Goal: Task Accomplishment & Management: Manage account settings

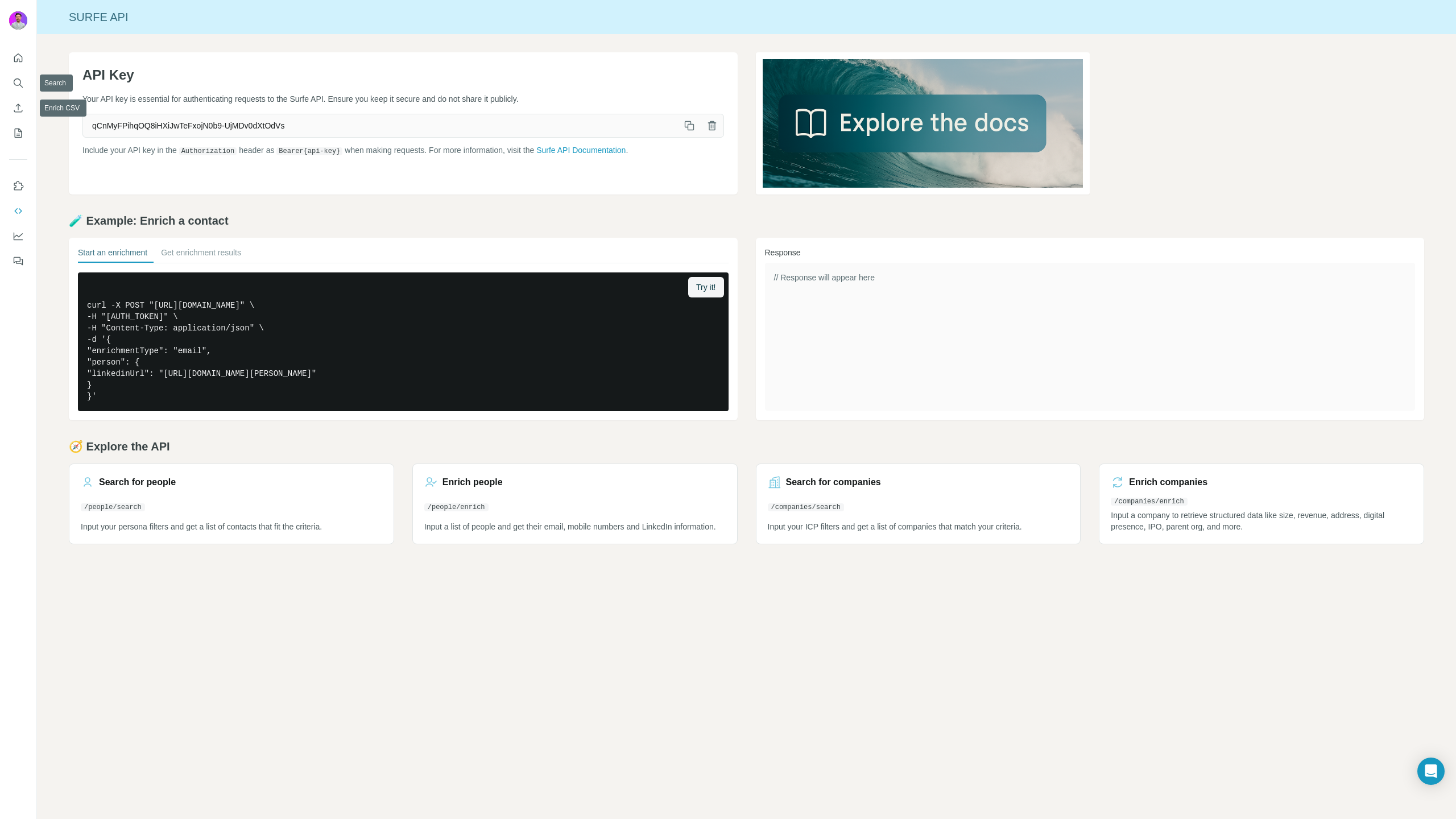
click at [7, 71] on div at bounding box center [18, 156] width 37 height 230
click at [16, 83] on icon "Search" at bounding box center [18, 83] width 11 height 11
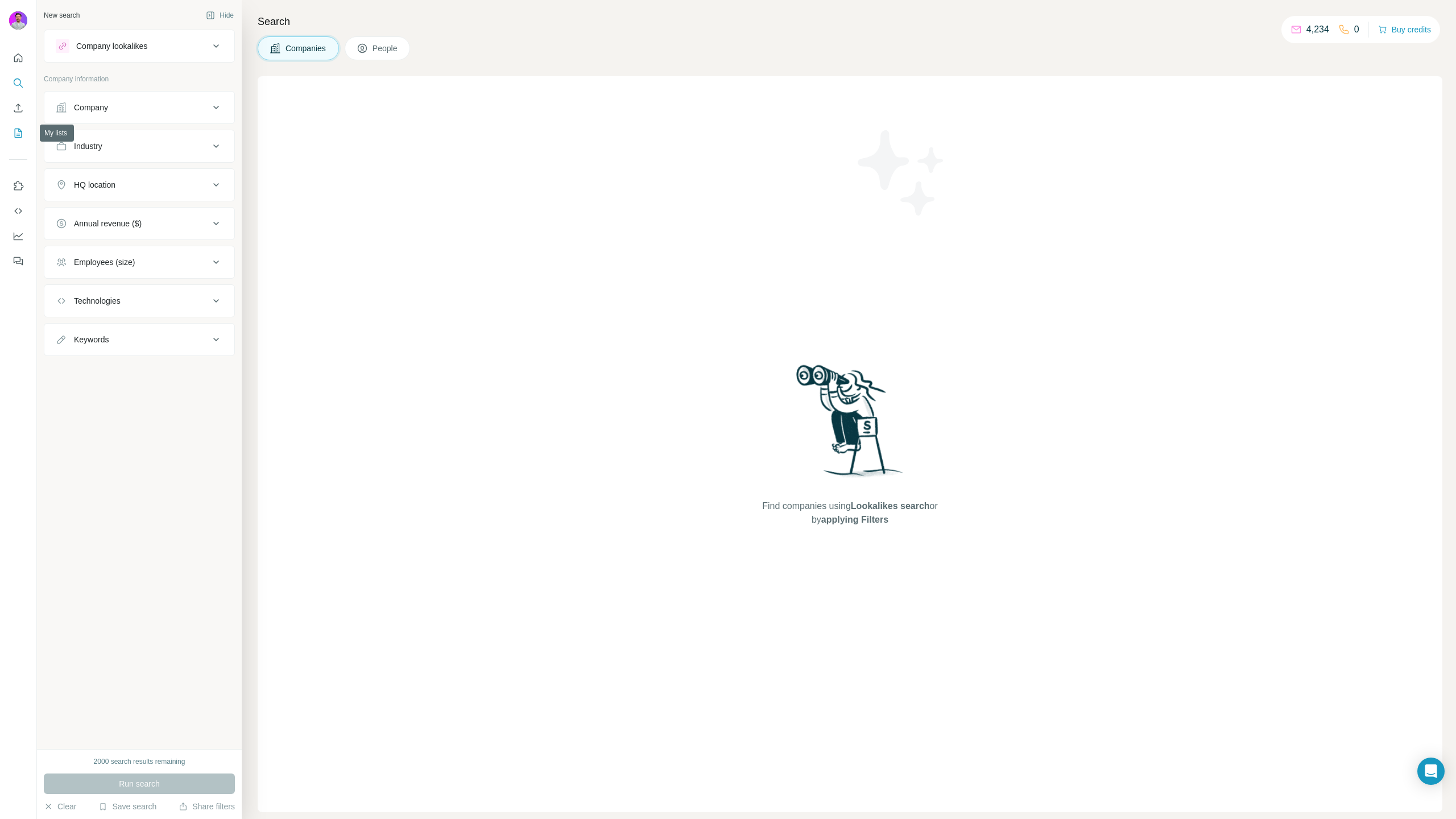
click at [17, 140] on button "My lists" at bounding box center [18, 133] width 18 height 20
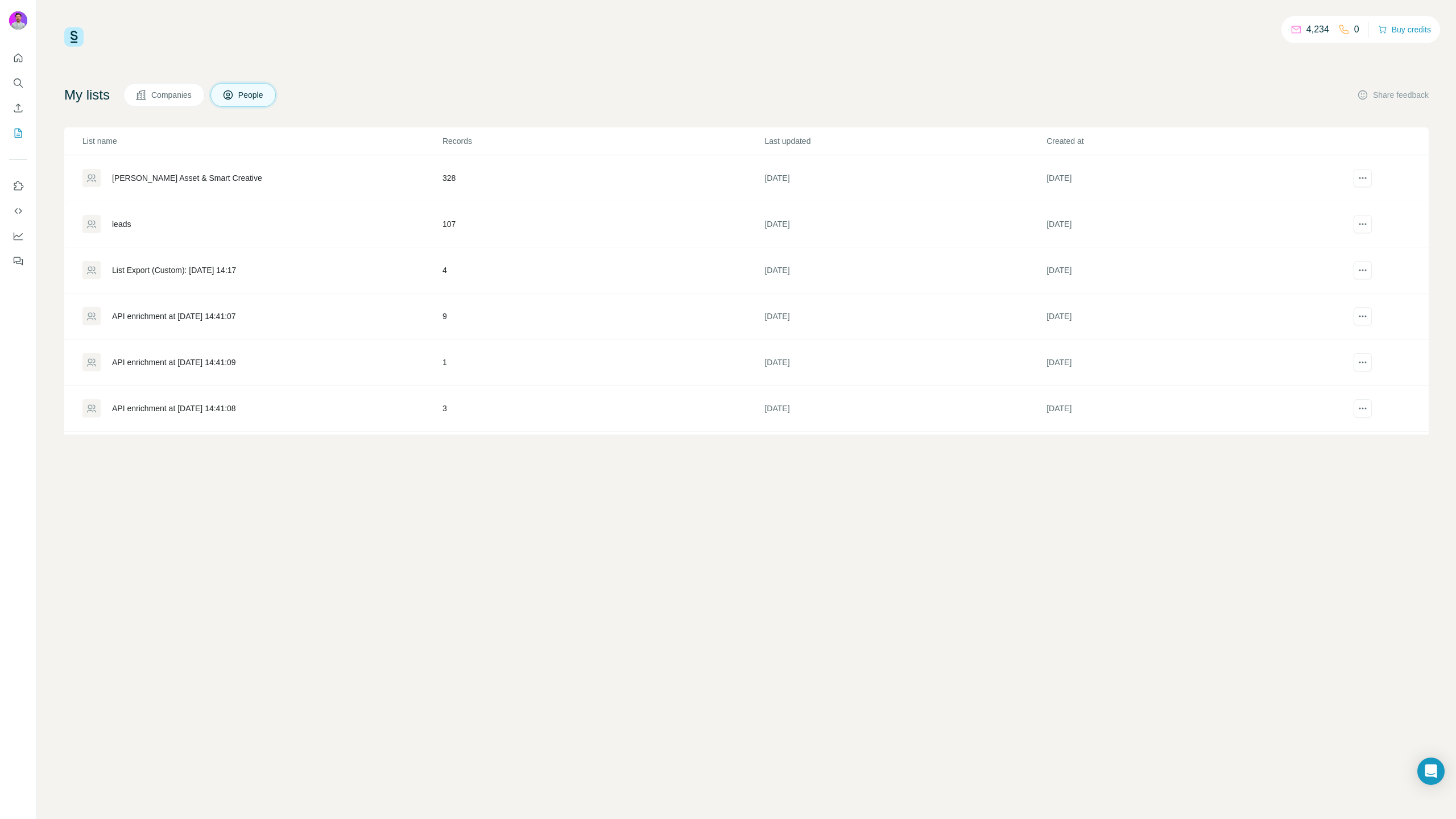
click at [248, 183] on div "[PERSON_NAME] Asset & Smart Creative" at bounding box center [187, 178] width 150 height 11
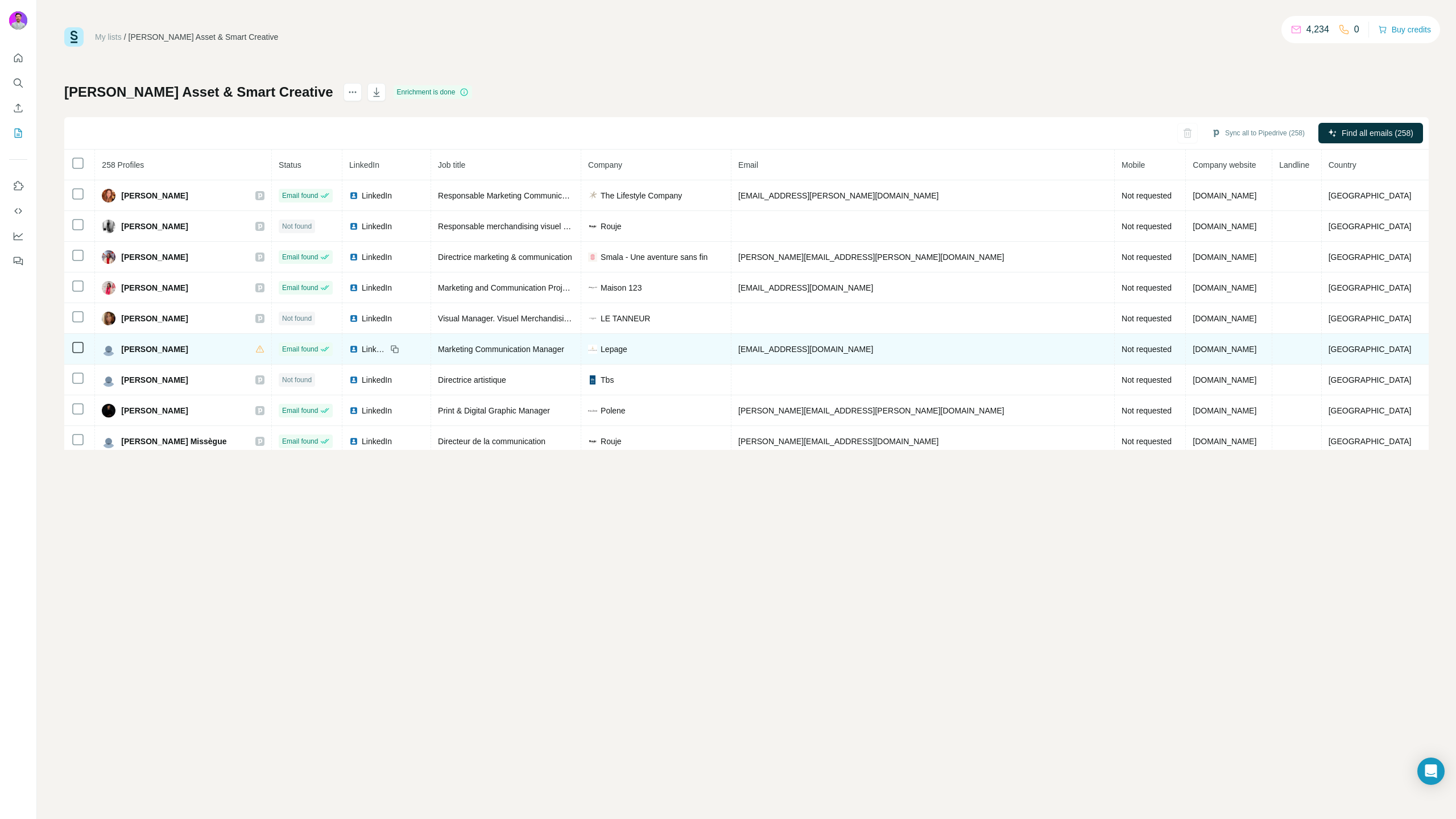
click at [188, 347] on span "[PERSON_NAME]" at bounding box center [154, 349] width 67 height 11
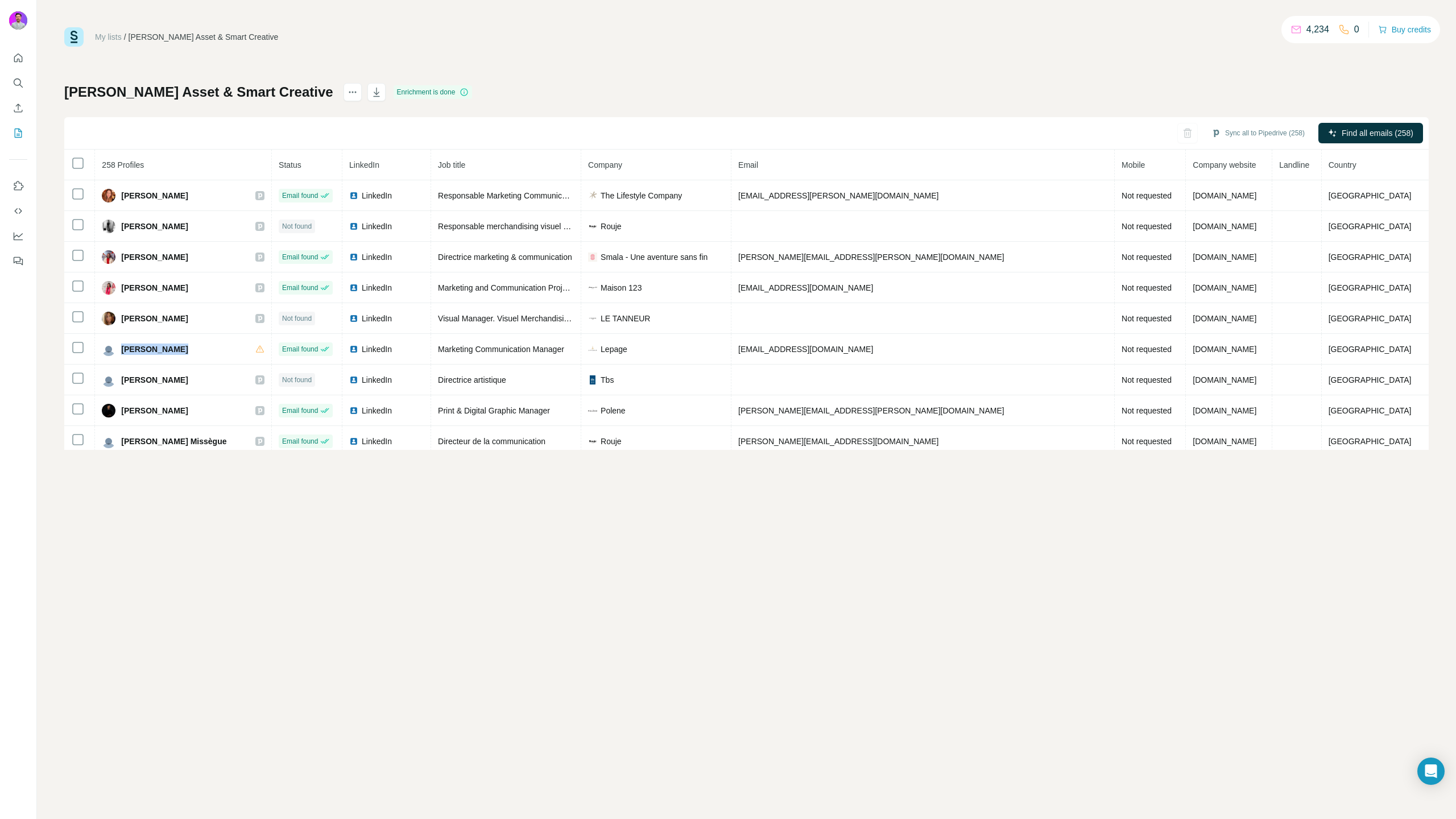
copy div "[PERSON_NAME]"
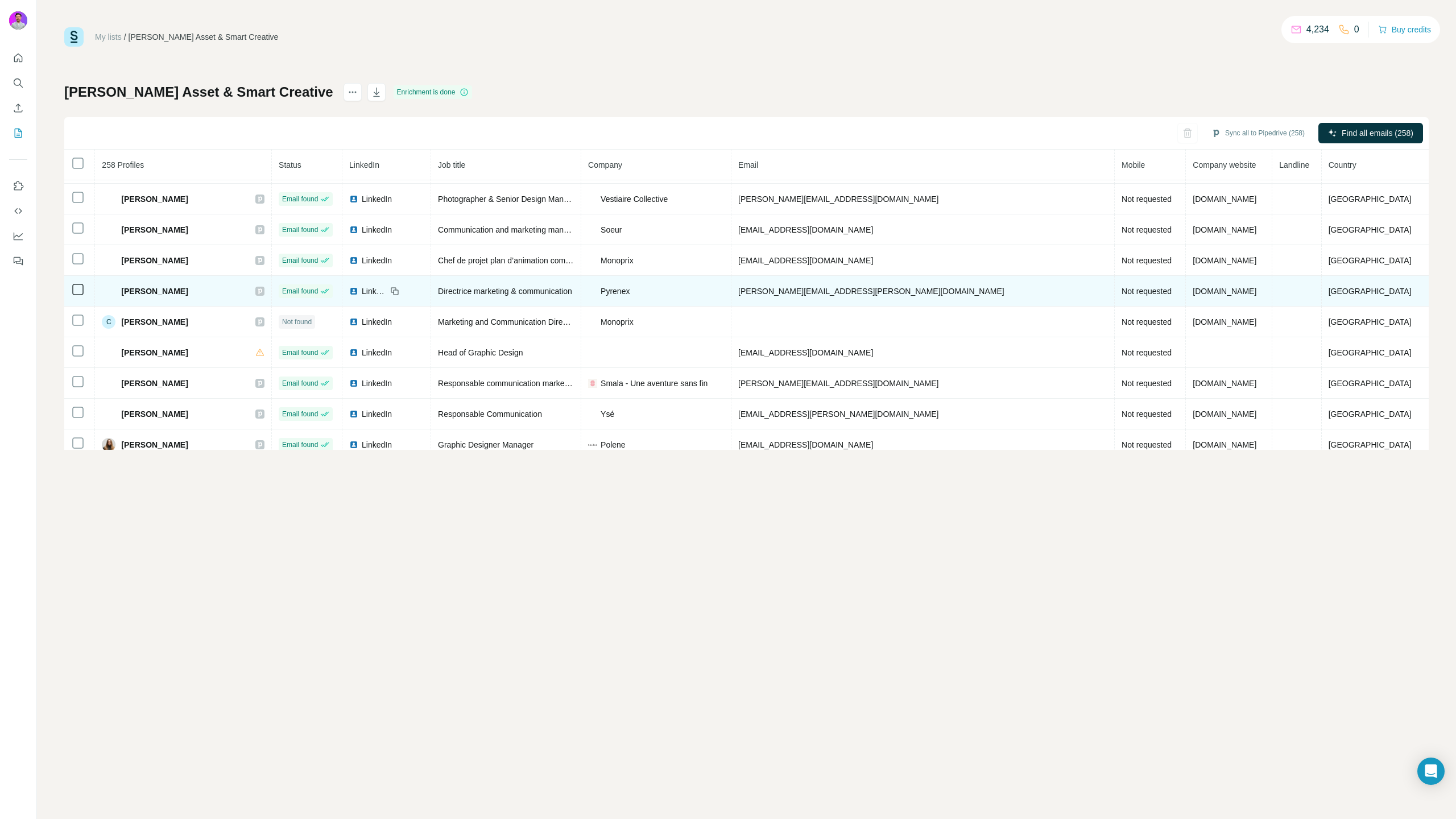
scroll to position [761, 0]
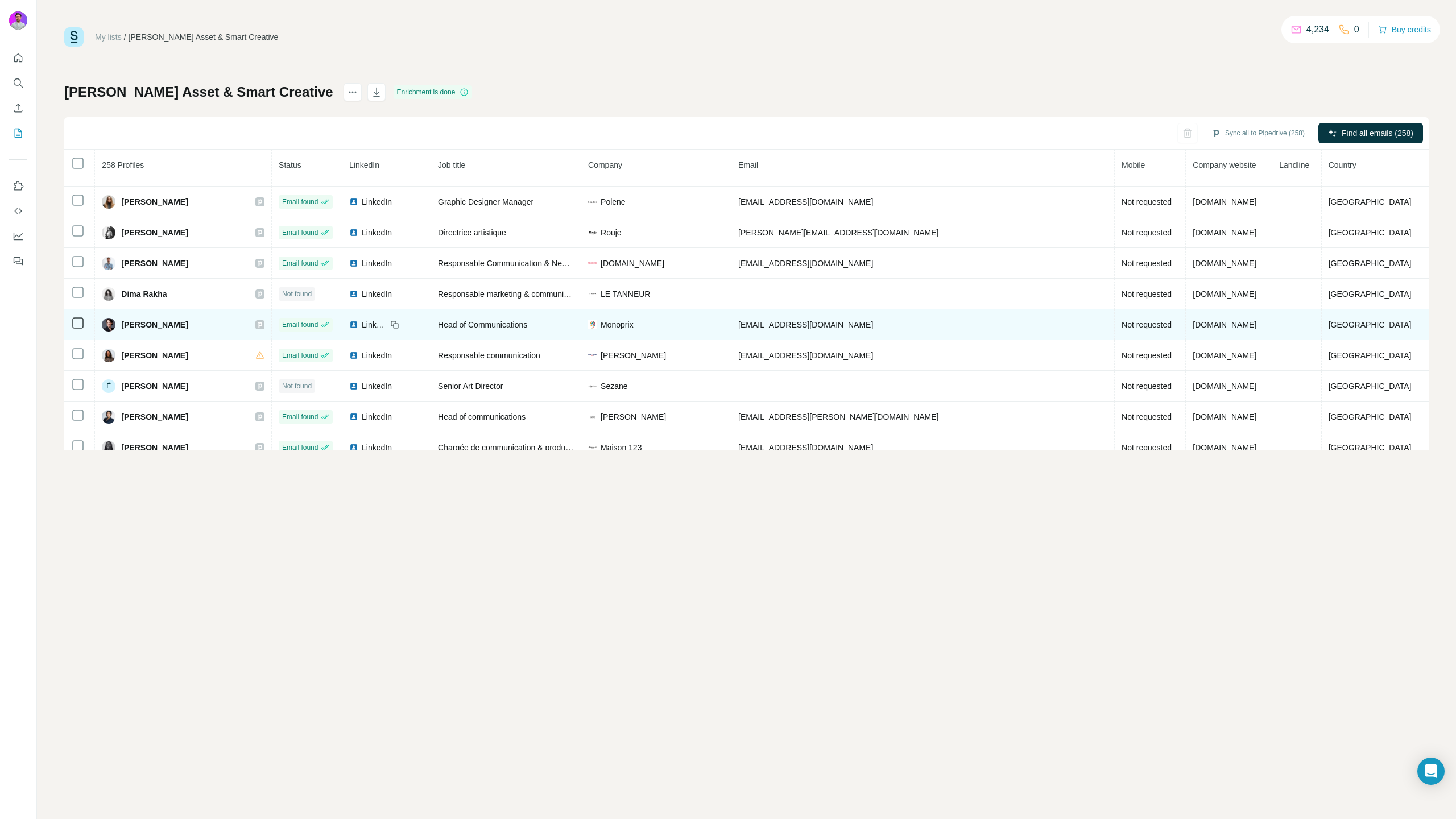
copy div "[PERSON_NAME]"
drag, startPoint x: 207, startPoint y: 359, endPoint x: 137, endPoint y: 338, distance: 73.1
click at [124, 354] on div "[PERSON_NAME]" at bounding box center [182, 355] width 162 height 14
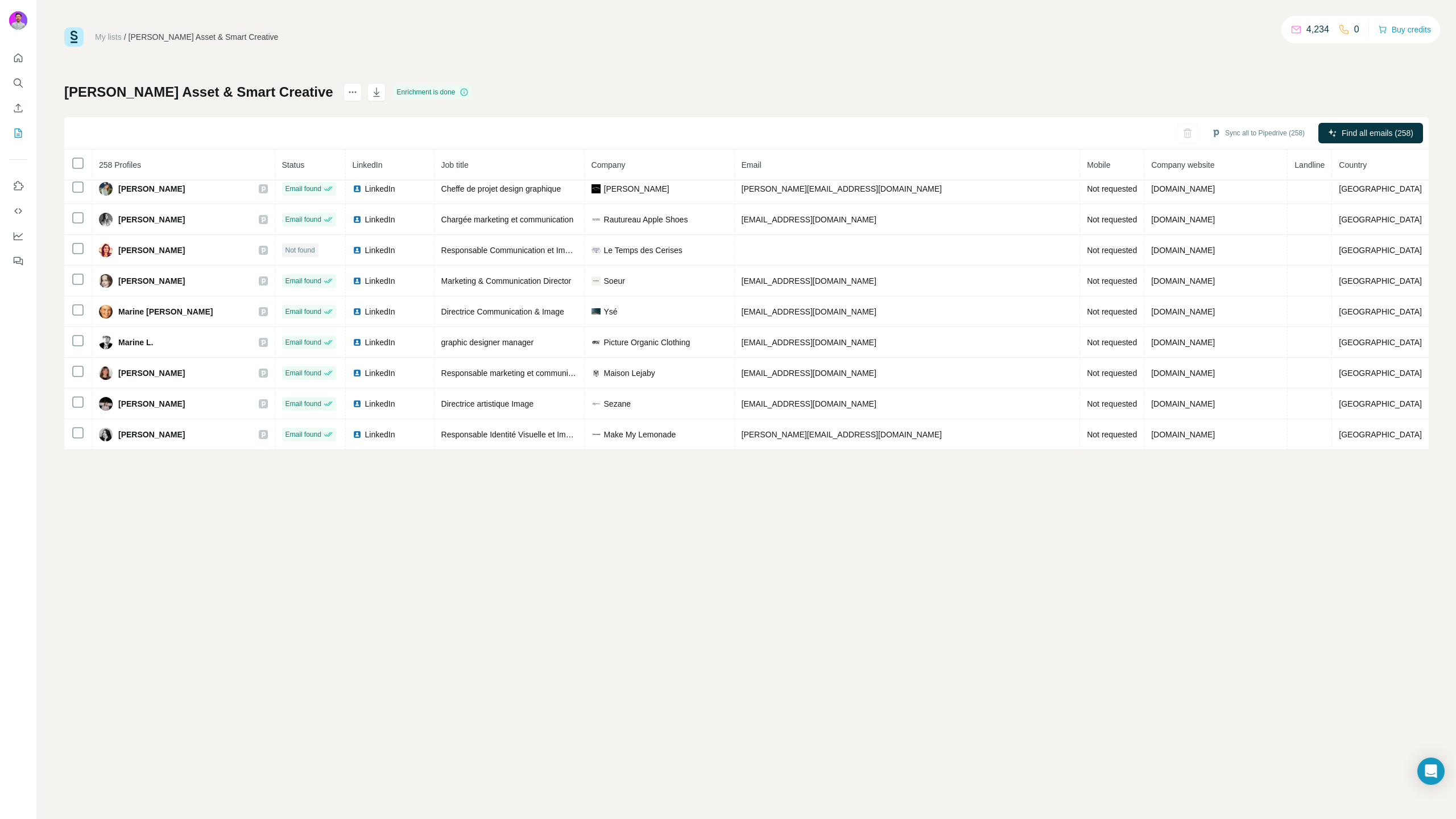
scroll to position [1511, 0]
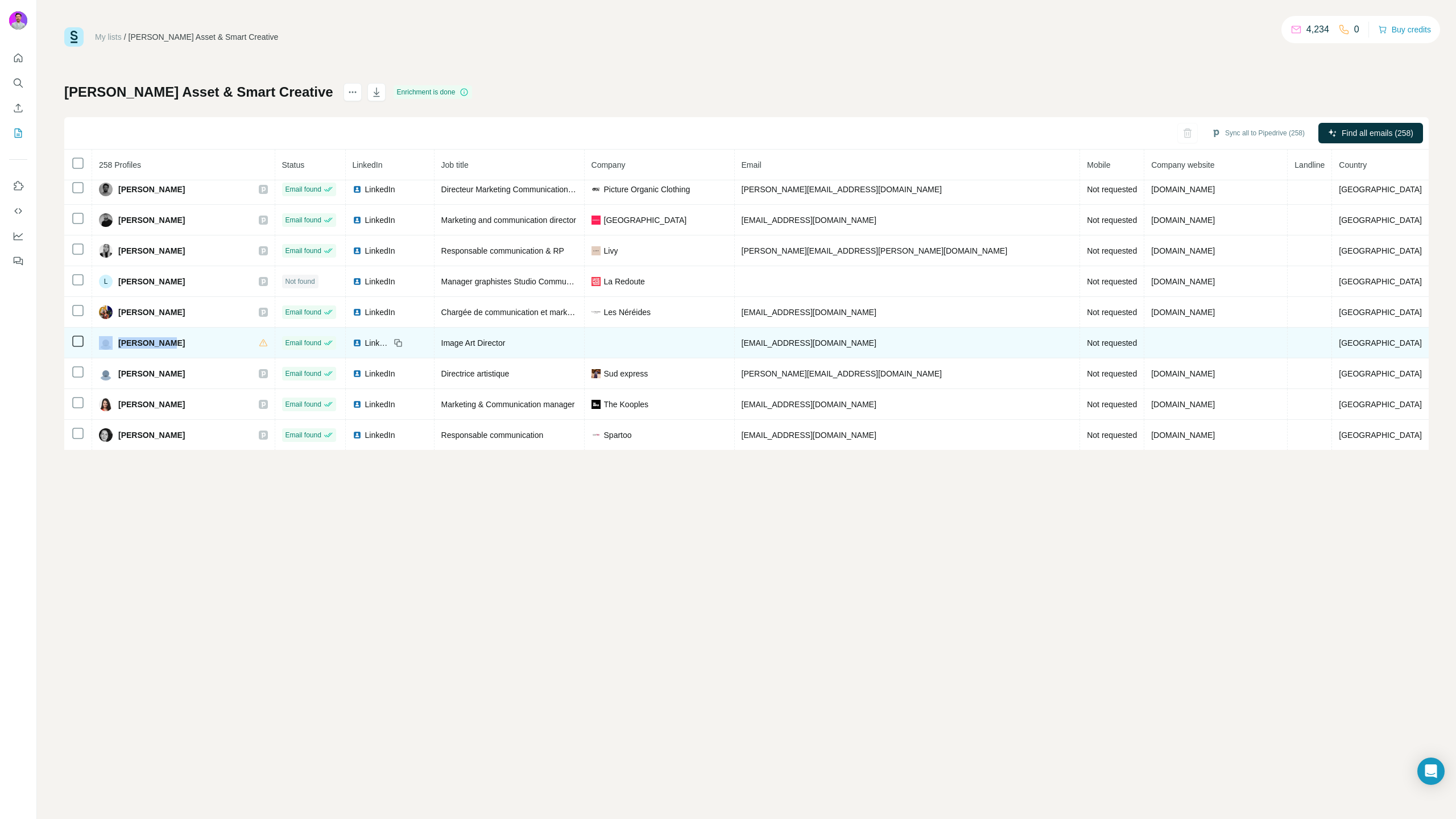
drag, startPoint x: 197, startPoint y: 345, endPoint x: 112, endPoint y: 339, distance: 85.2
click at [112, 339] on div "[PERSON_NAME]" at bounding box center [183, 343] width 169 height 14
copy div "[PERSON_NAME]"
click at [178, 347] on div "[PERSON_NAME]" at bounding box center [183, 343] width 169 height 14
drag, startPoint x: 204, startPoint y: 344, endPoint x: 125, endPoint y: 342, distance: 79.0
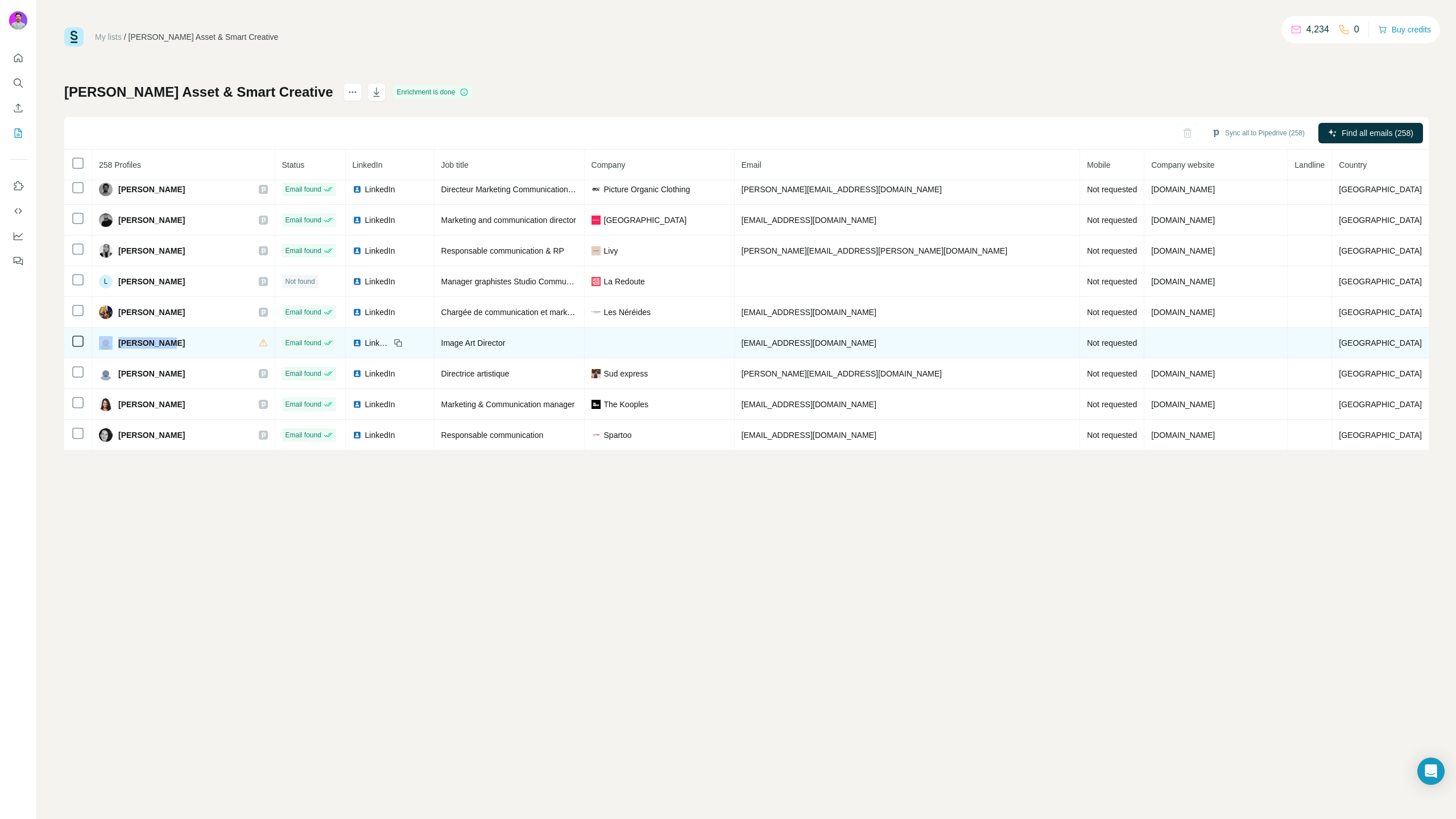
click at [125, 342] on div "[PERSON_NAME]" at bounding box center [183, 343] width 169 height 14
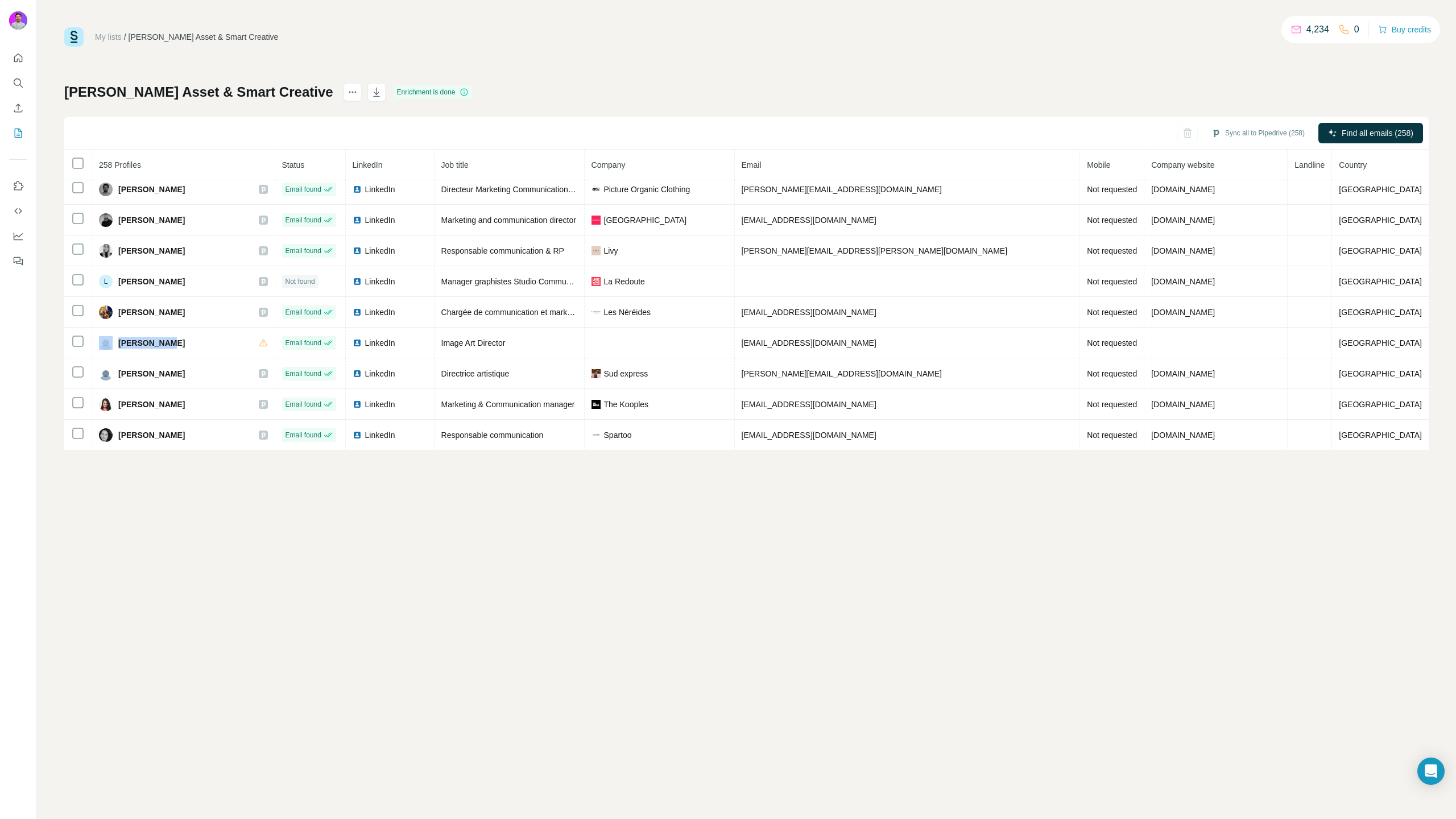
copy div "[PERSON_NAME]"
click at [571, 63] on div "My lists / [PERSON_NAME] Asset & Smart Creative 4,234 0 Buy credits [PERSON_NAM…" at bounding box center [746, 238] width 1364 height 423
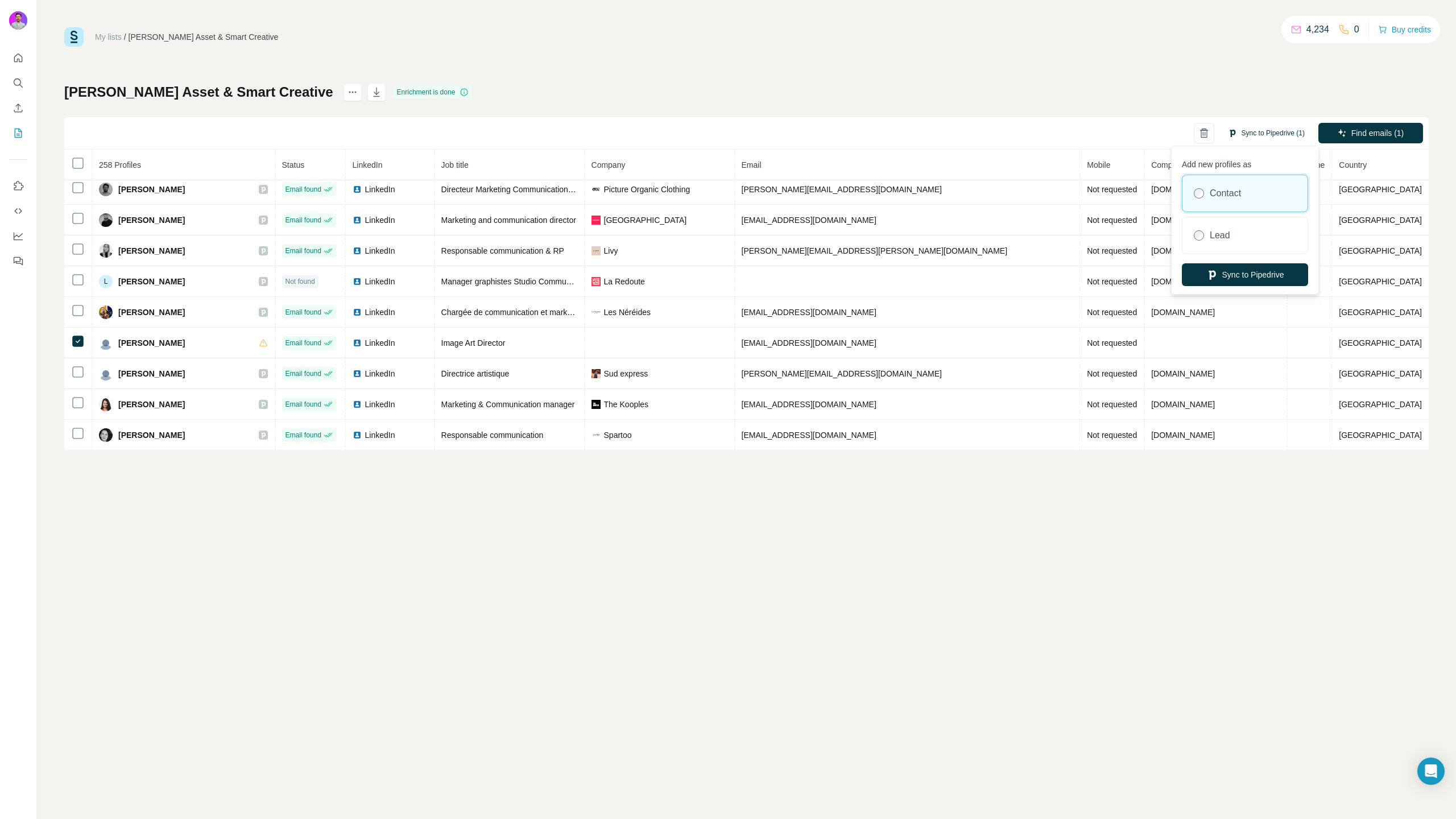
click at [1279, 133] on button "Sync to Pipedrive (1)" at bounding box center [1265, 133] width 93 height 17
click at [1250, 266] on button "Sync to Pipedrive" at bounding box center [1245, 274] width 127 height 23
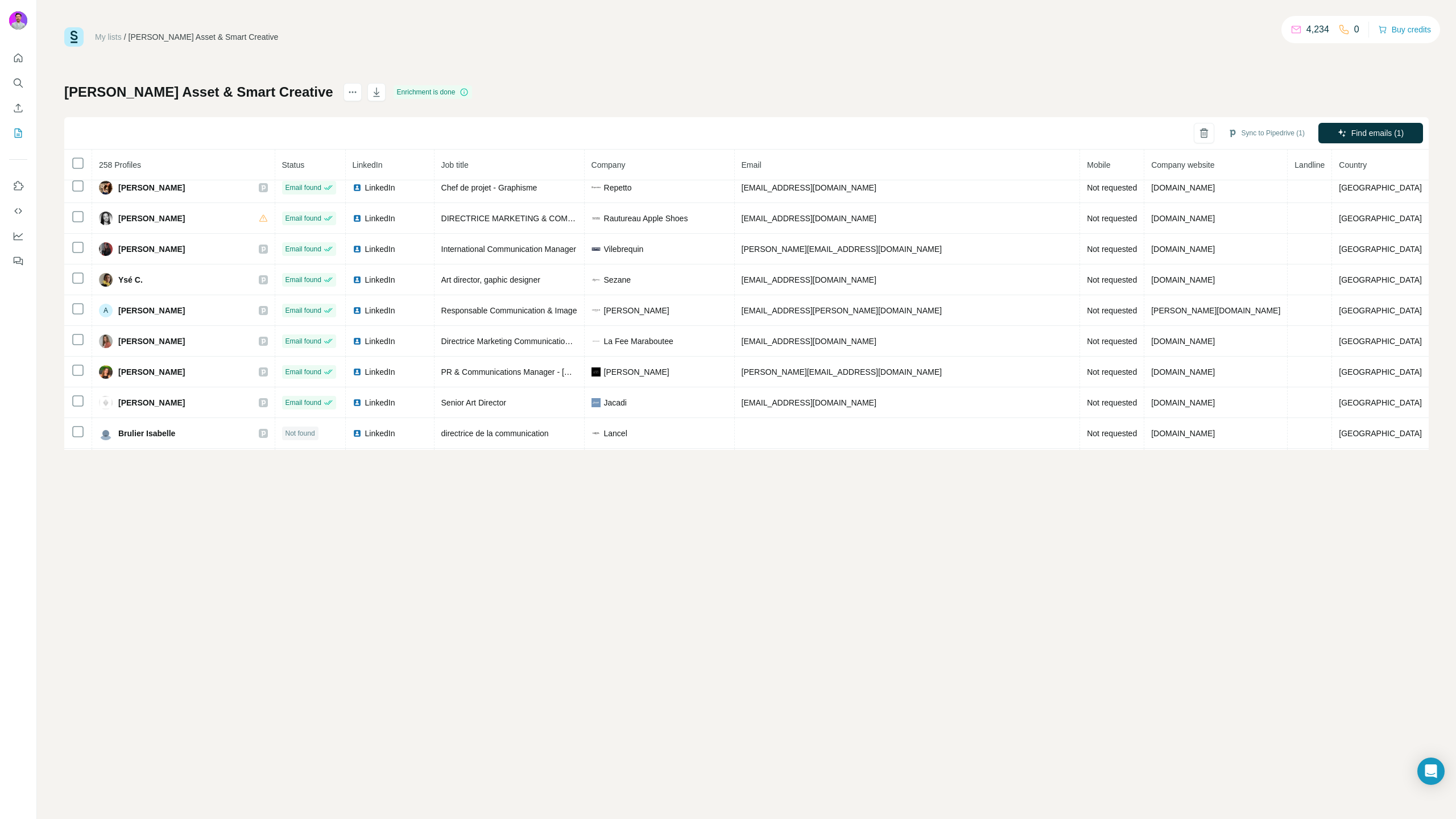
scroll to position [2709, 0]
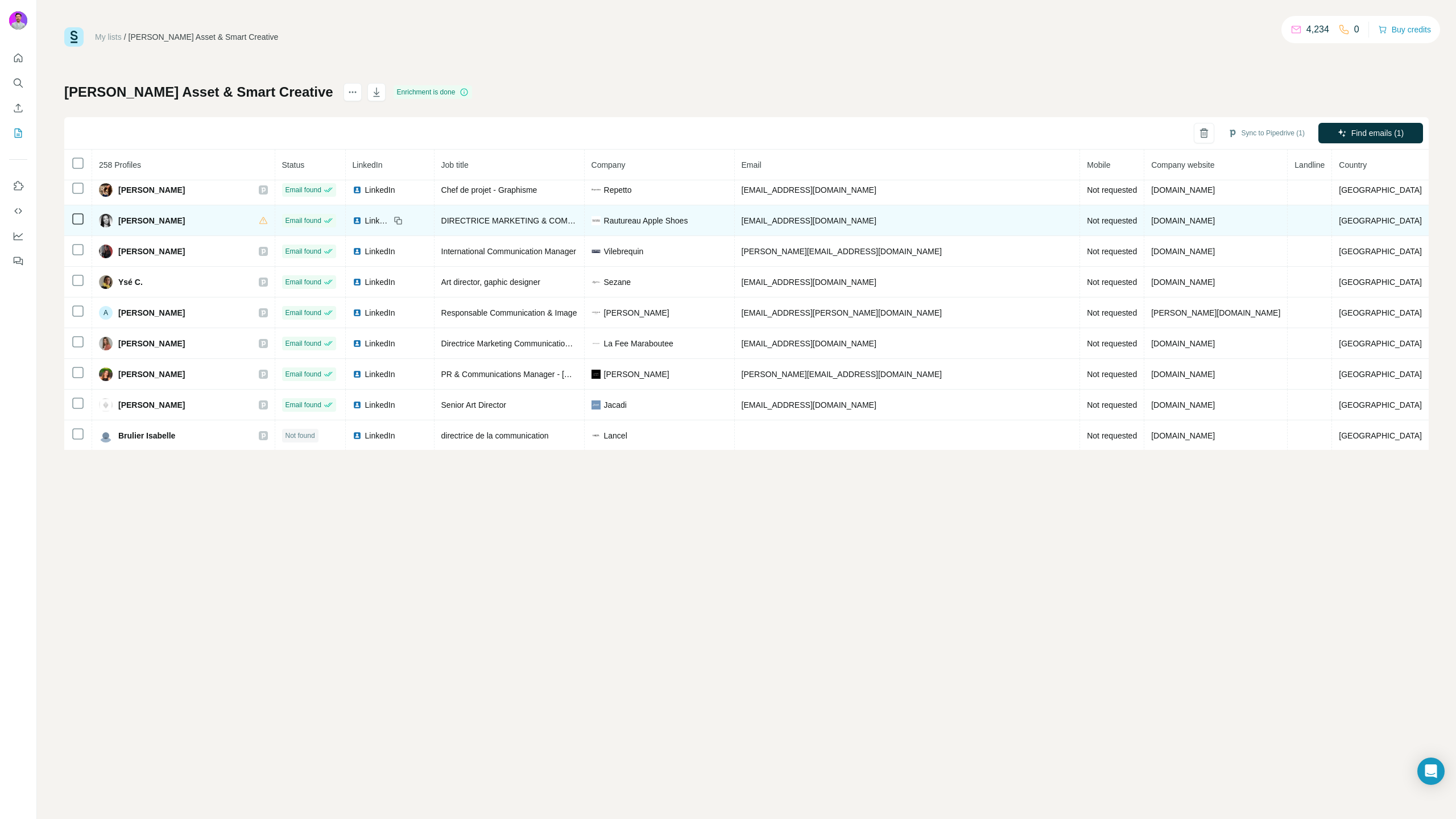
drag, startPoint x: 183, startPoint y: 218, endPoint x: 116, endPoint y: 212, distance: 67.3
click at [116, 212] on td "[PERSON_NAME]" at bounding box center [183, 220] width 183 height 30
copy div "[PERSON_NAME]"
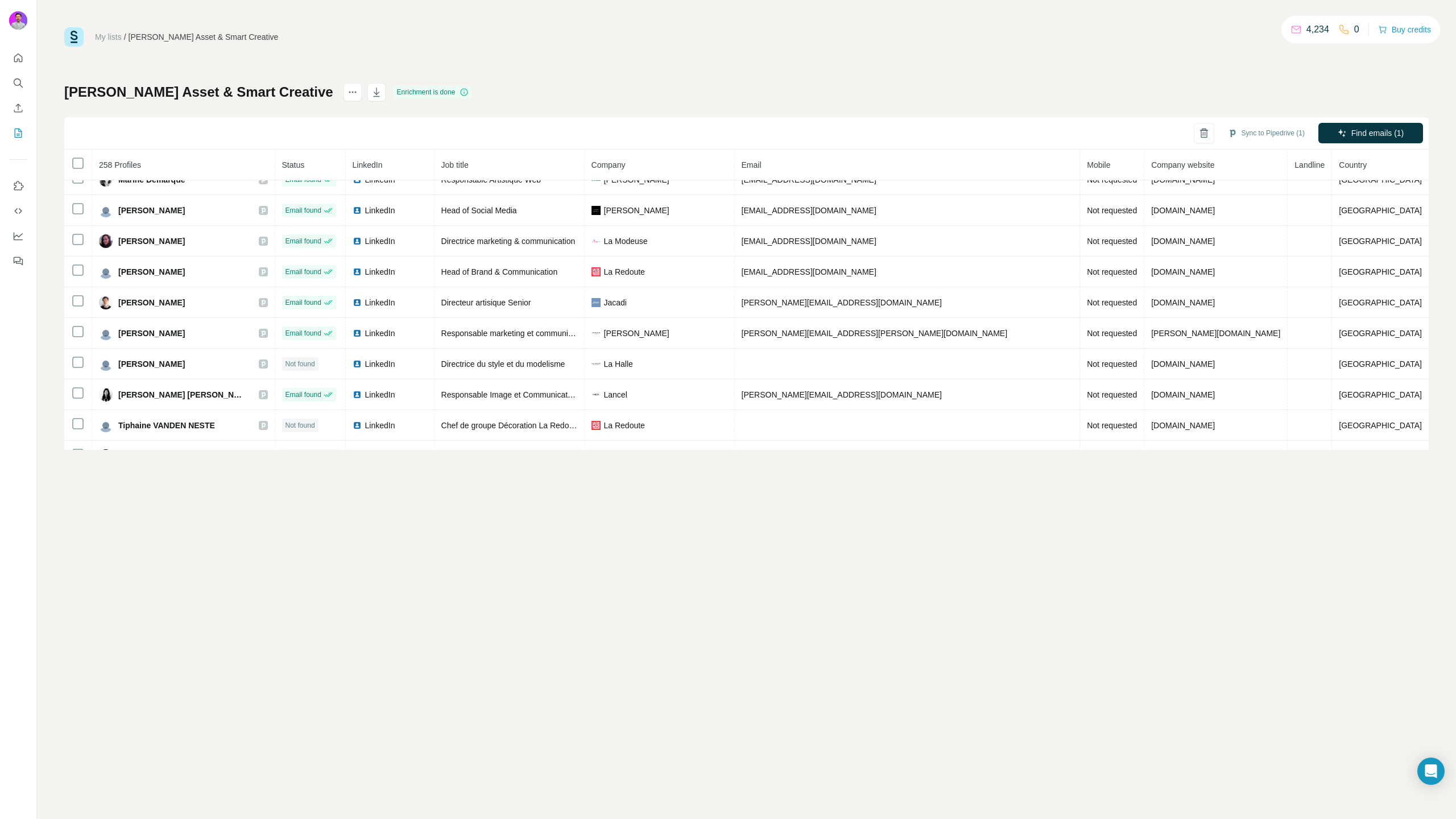
scroll to position [3519, 0]
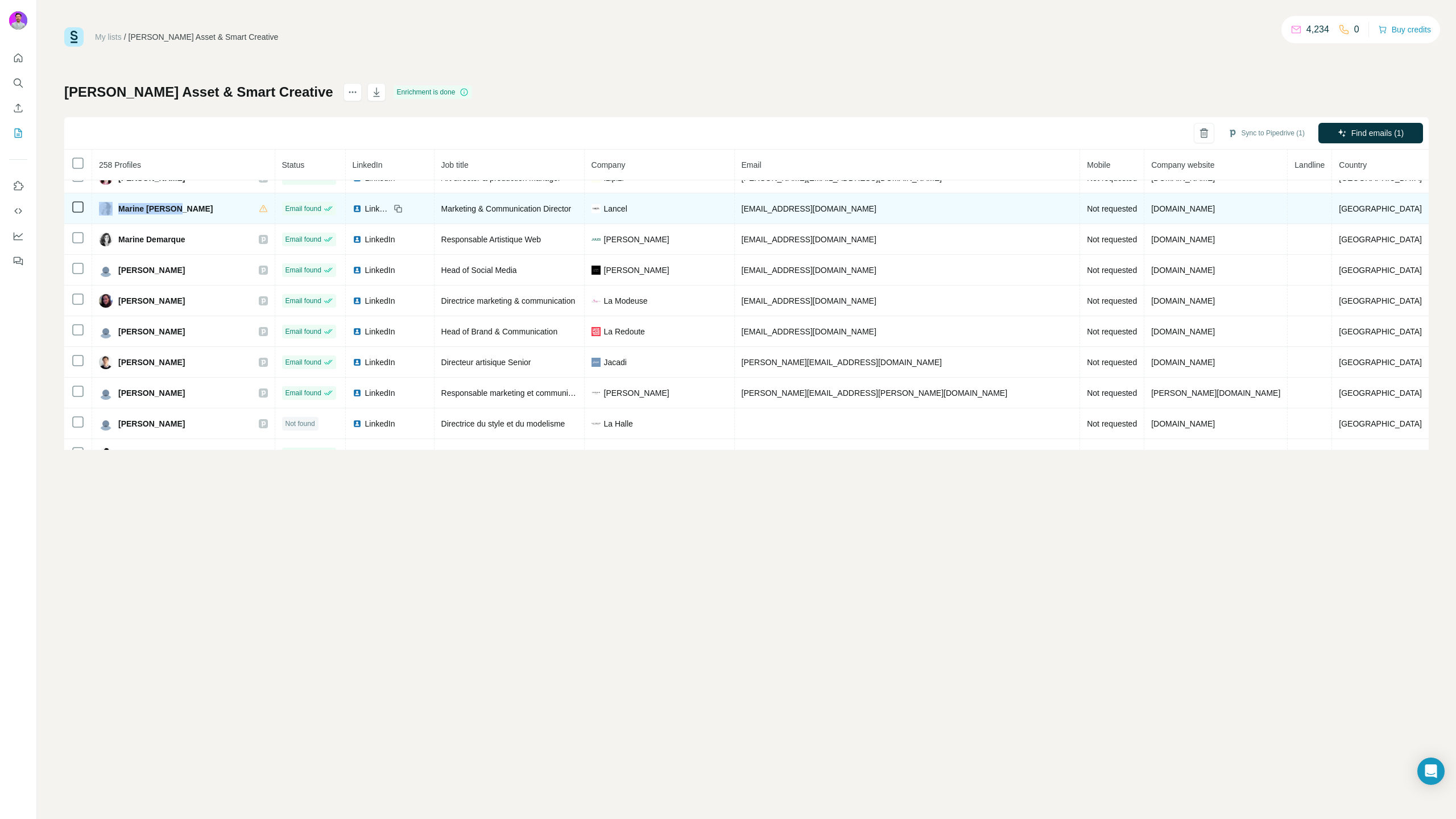
drag, startPoint x: 197, startPoint y: 209, endPoint x: 120, endPoint y: 209, distance: 77.0
click at [120, 209] on div "Marine [PERSON_NAME]" at bounding box center [183, 208] width 169 height 14
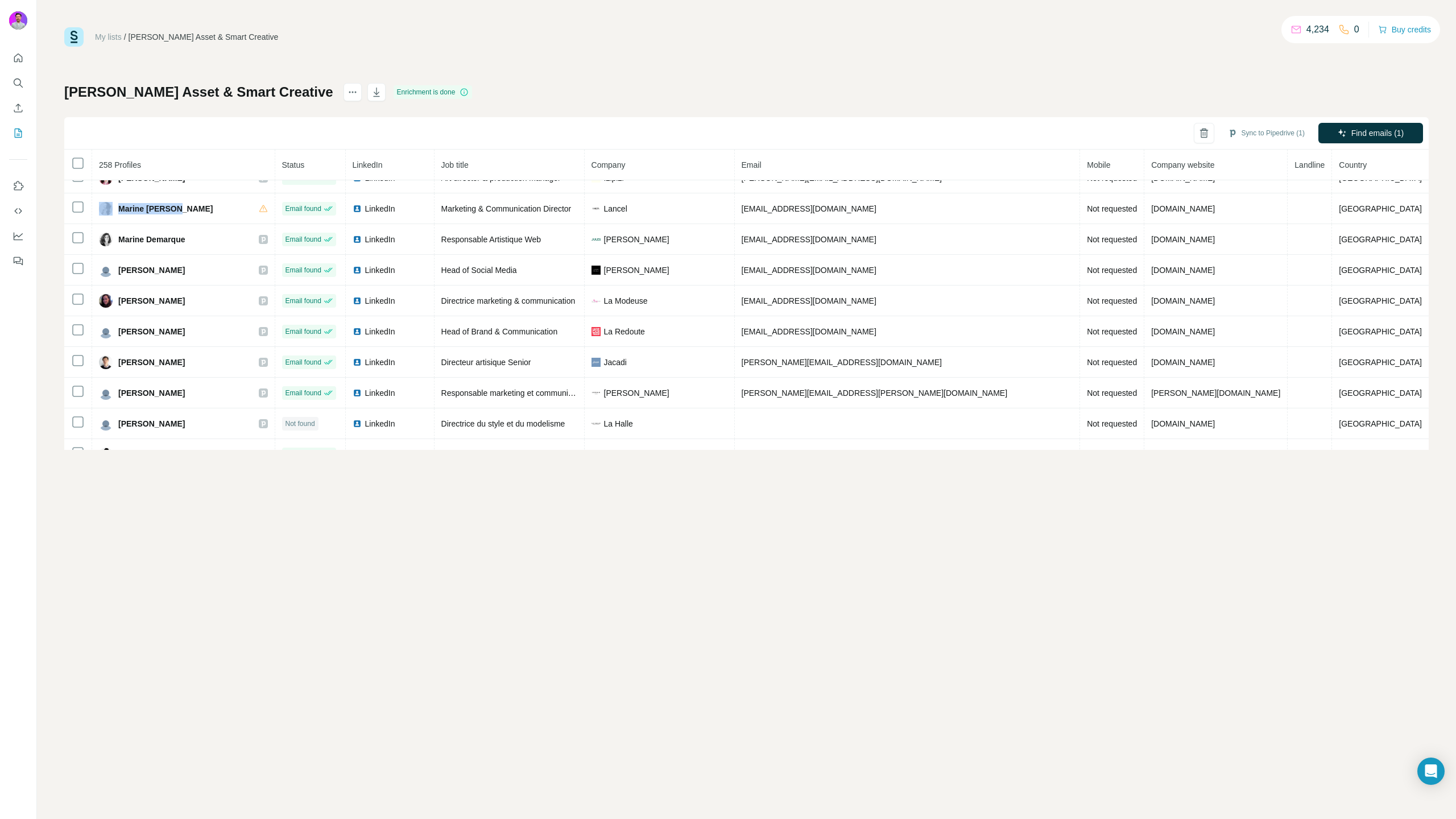
copy div "Marine [PERSON_NAME]"
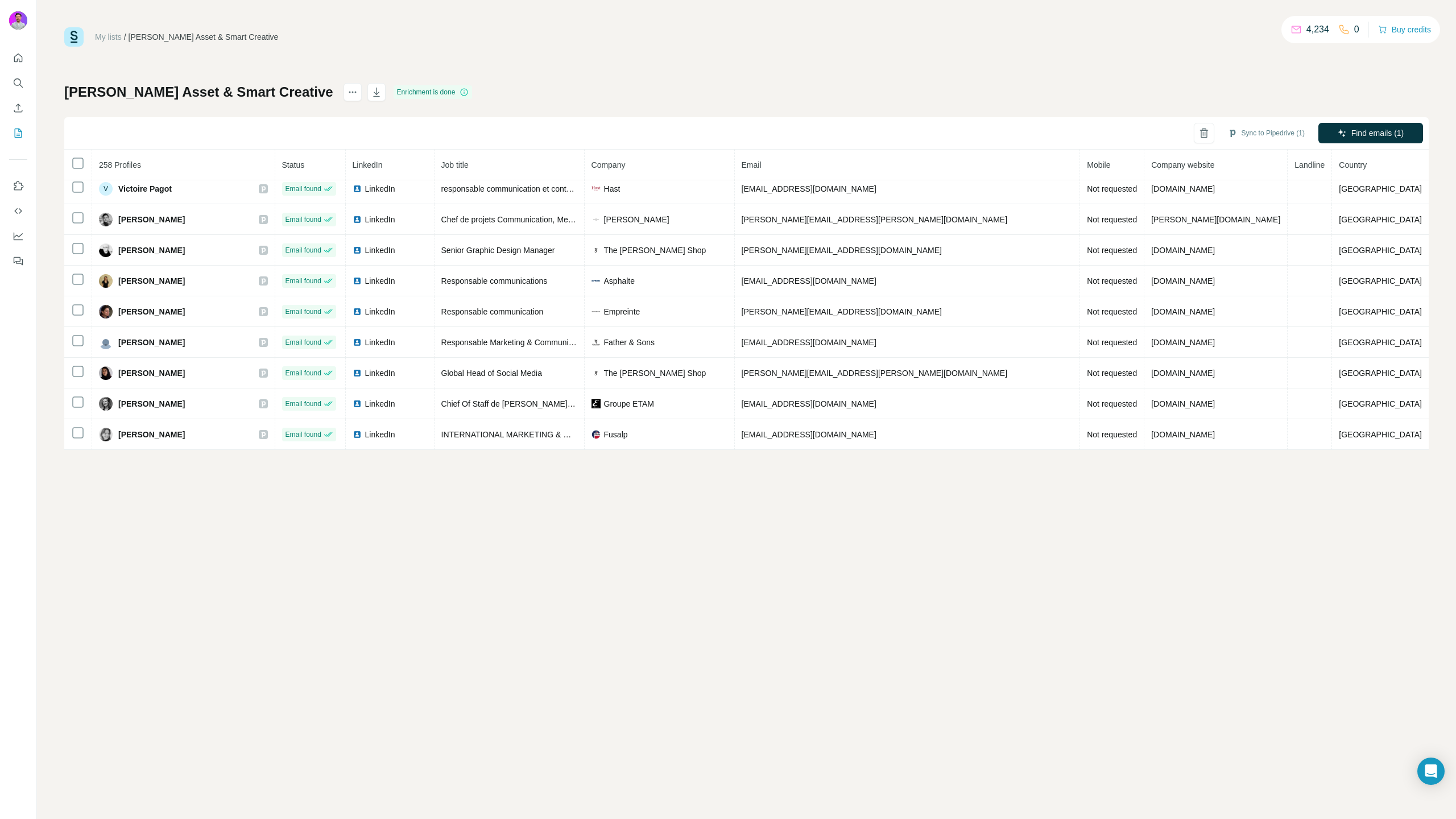
scroll to position [5260, 0]
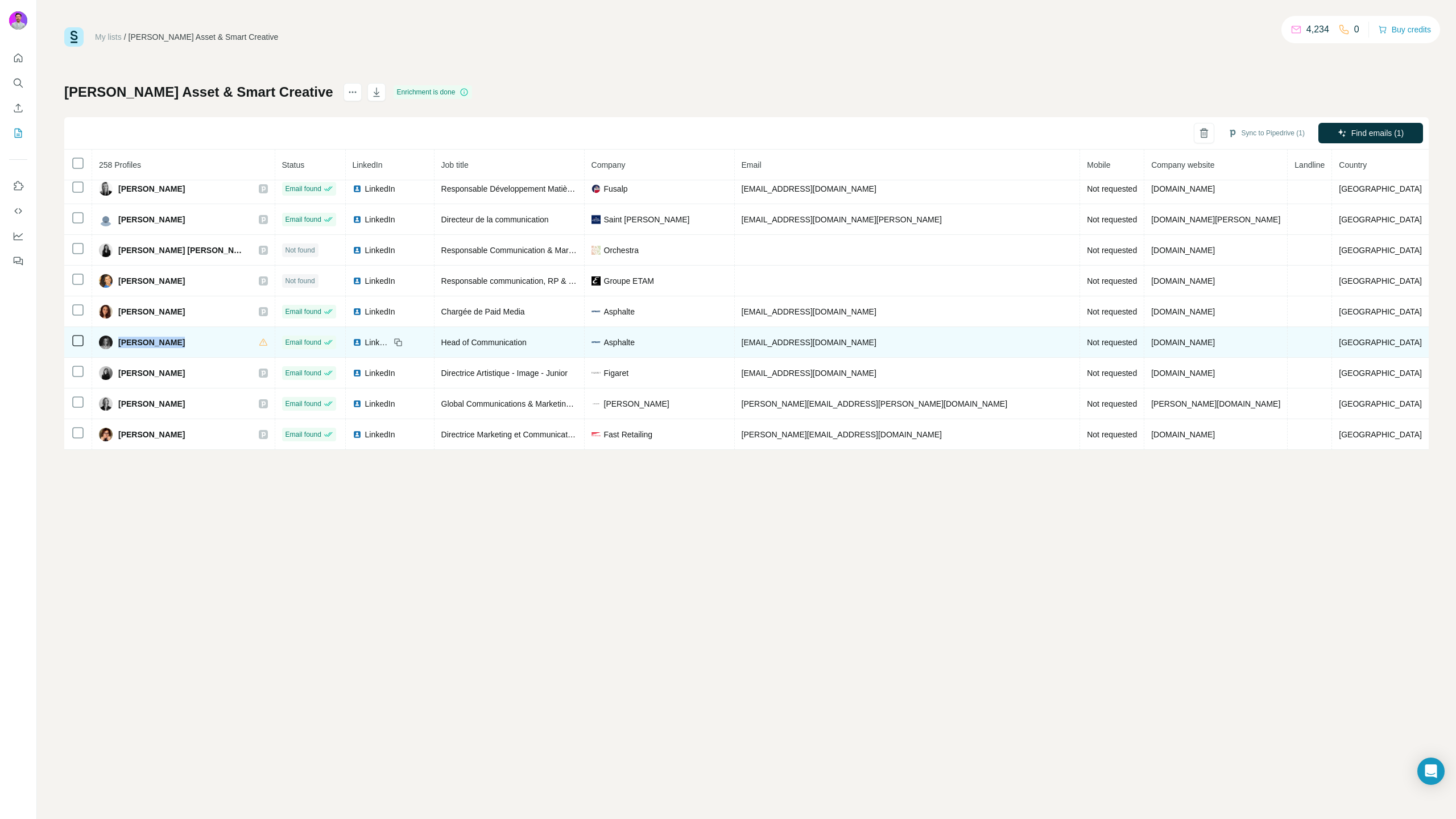
drag, startPoint x: 264, startPoint y: 337, endPoint x: 125, endPoint y: 338, distance: 139.0
click at [125, 338] on div "[PERSON_NAME]" at bounding box center [183, 342] width 169 height 14
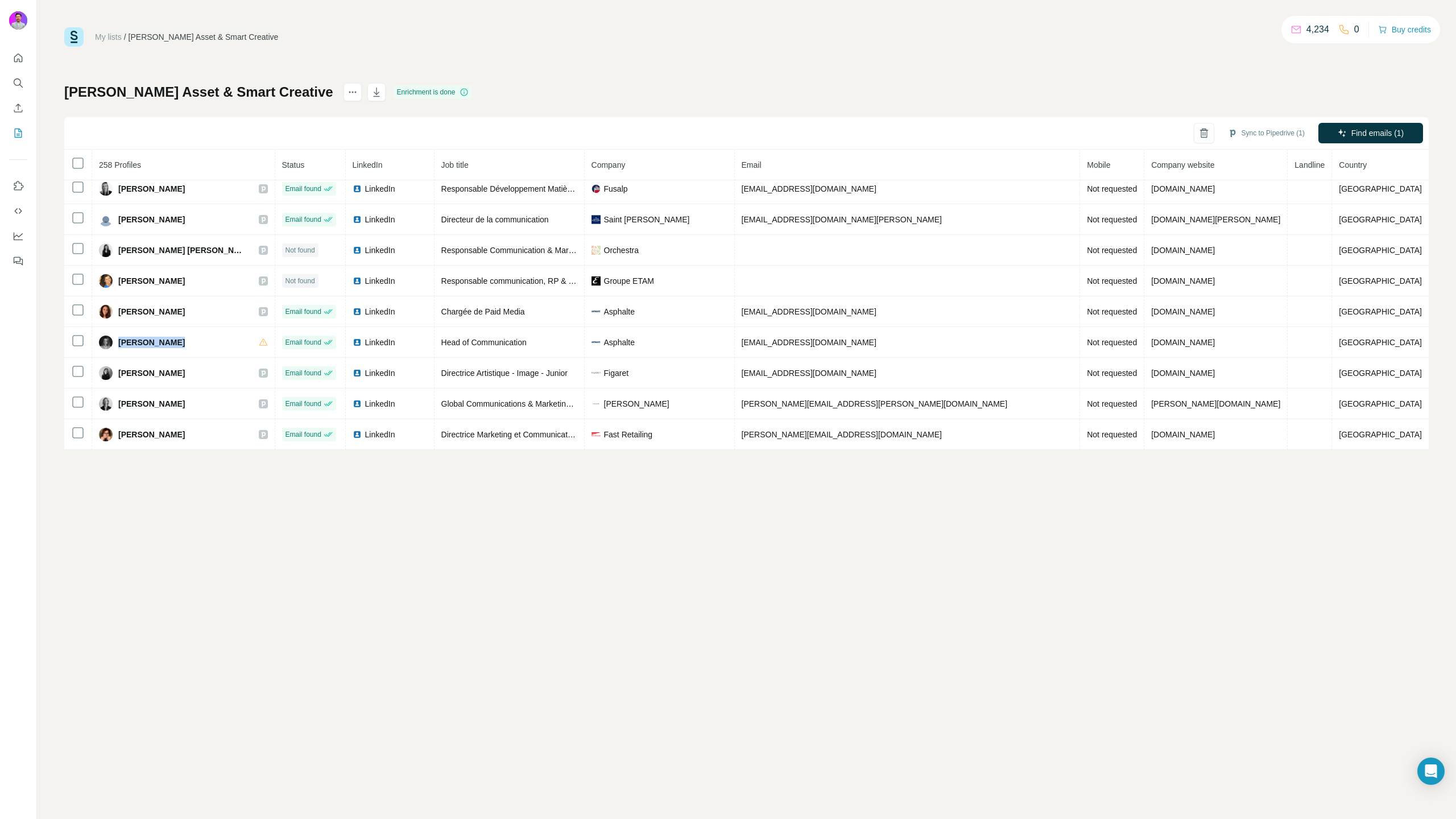
copy div "[PERSON_NAME]"
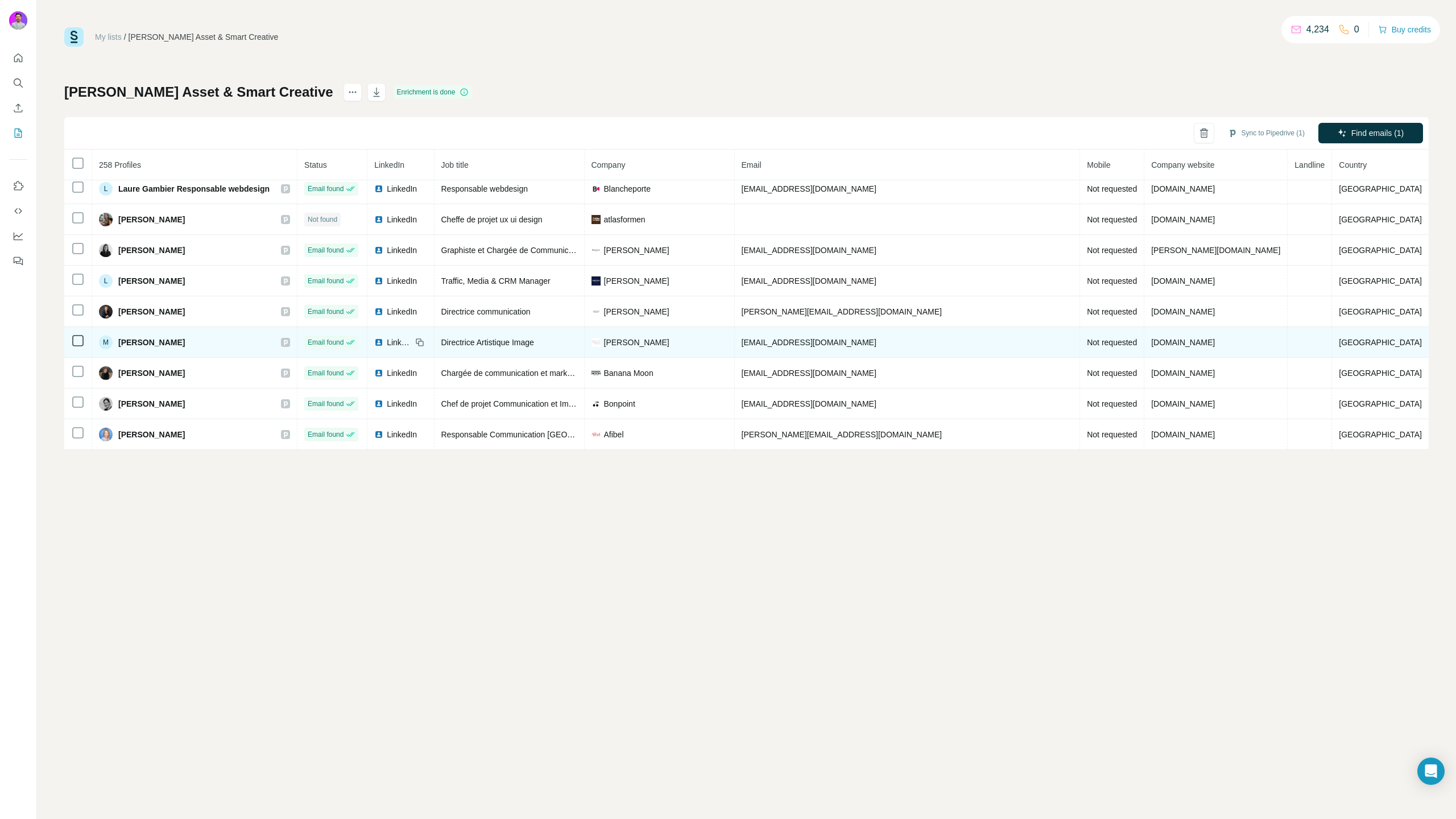
scroll to position [7655, 0]
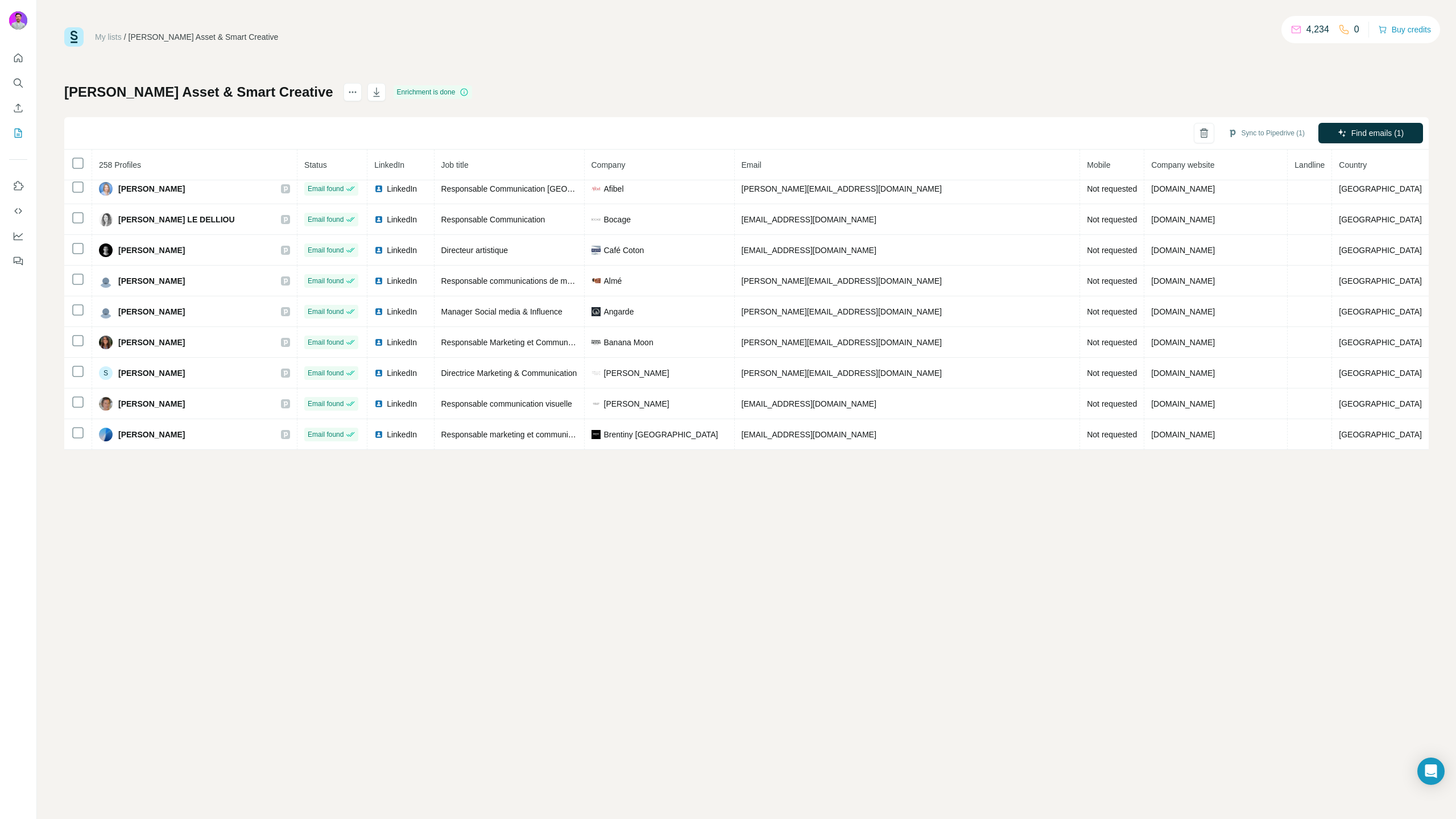
click at [1038, 95] on div "[PERSON_NAME] Asset & Smart Creative Enrichment is done Sync to Pipedrive (1) F…" at bounding box center [746, 267] width 1364 height 367
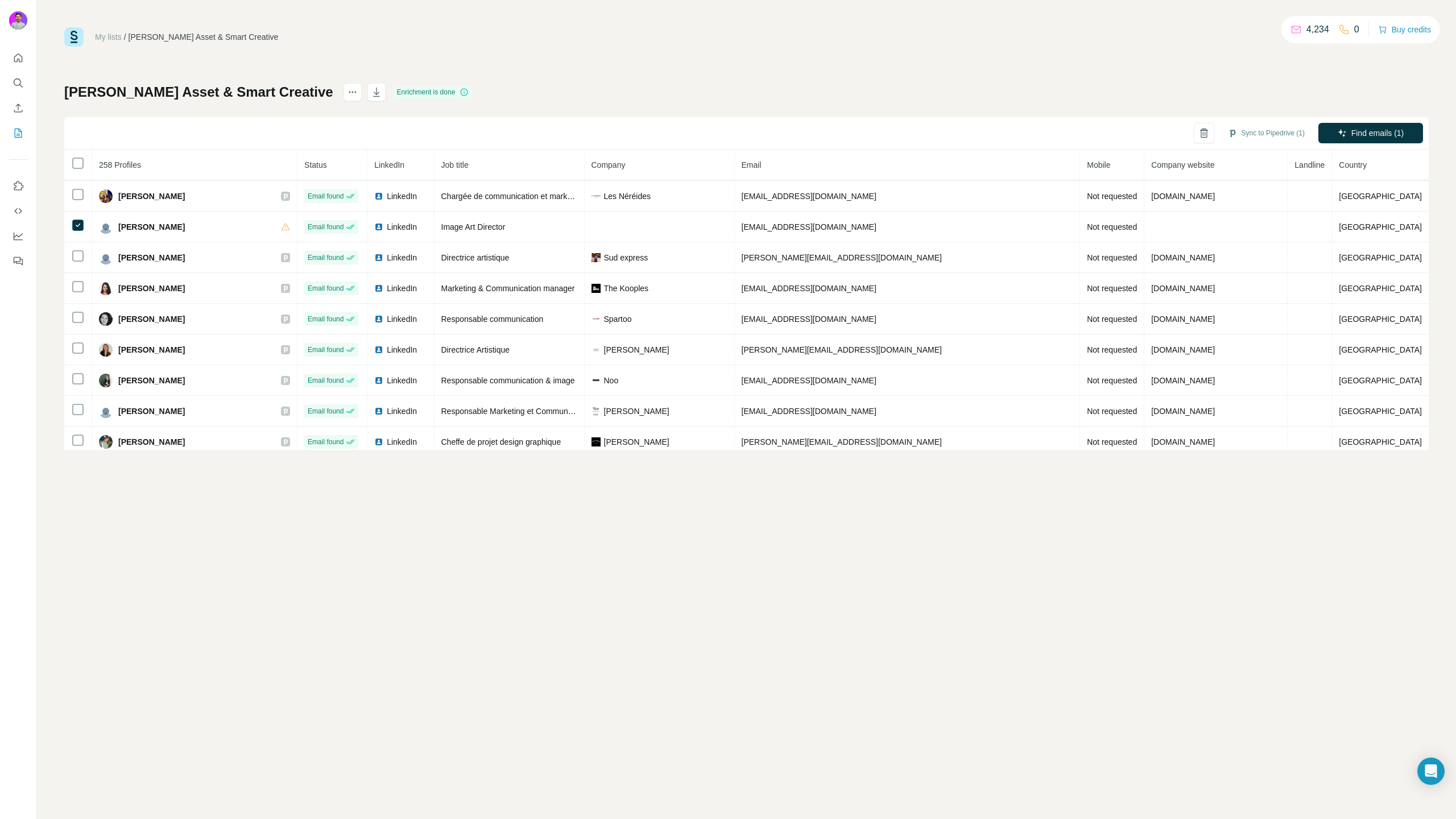
scroll to position [1644, 0]
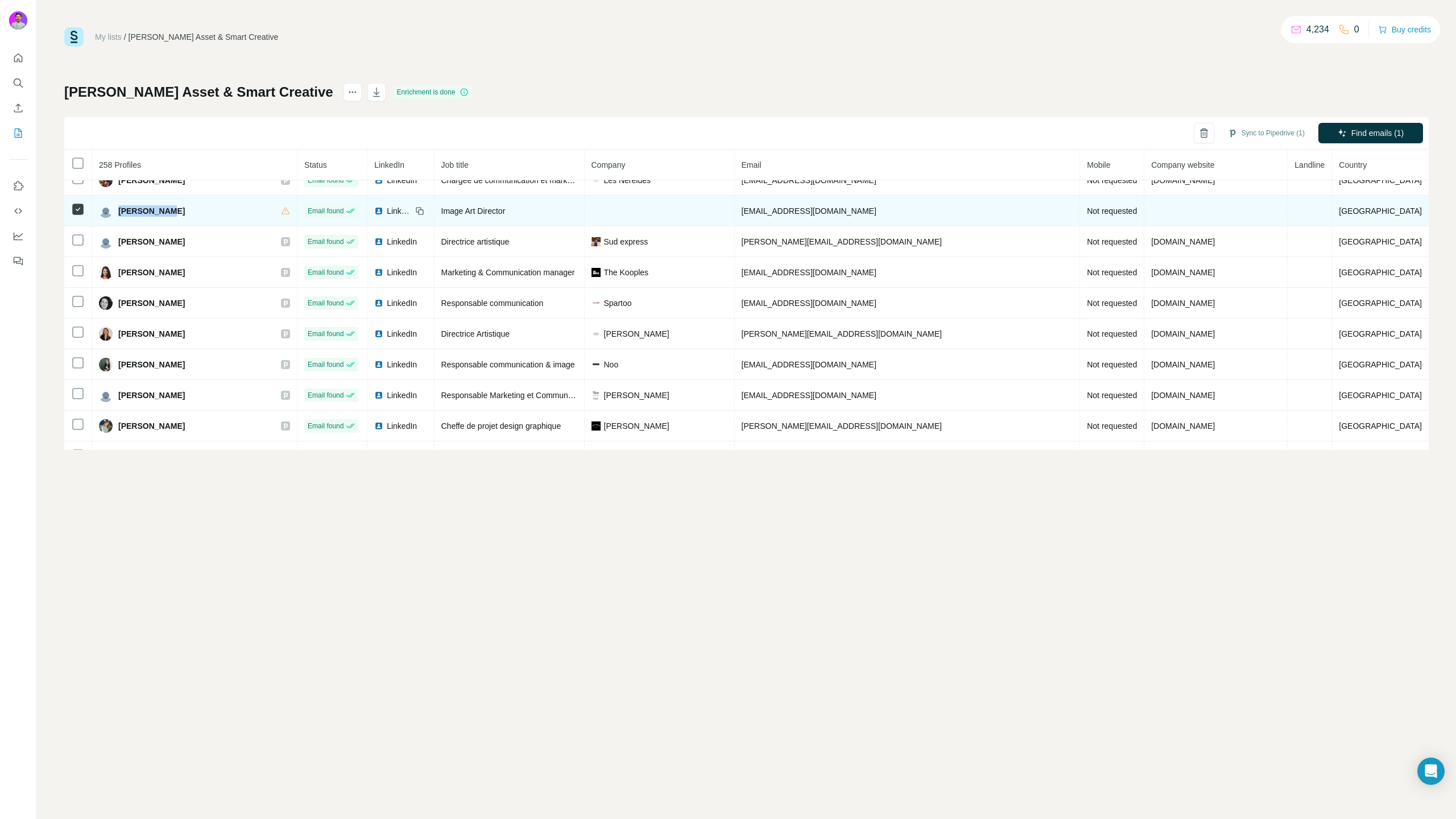
drag, startPoint x: 204, startPoint y: 213, endPoint x: 138, endPoint y: 202, distance: 66.9
click at [127, 212] on div "[PERSON_NAME]" at bounding box center [194, 211] width 191 height 14
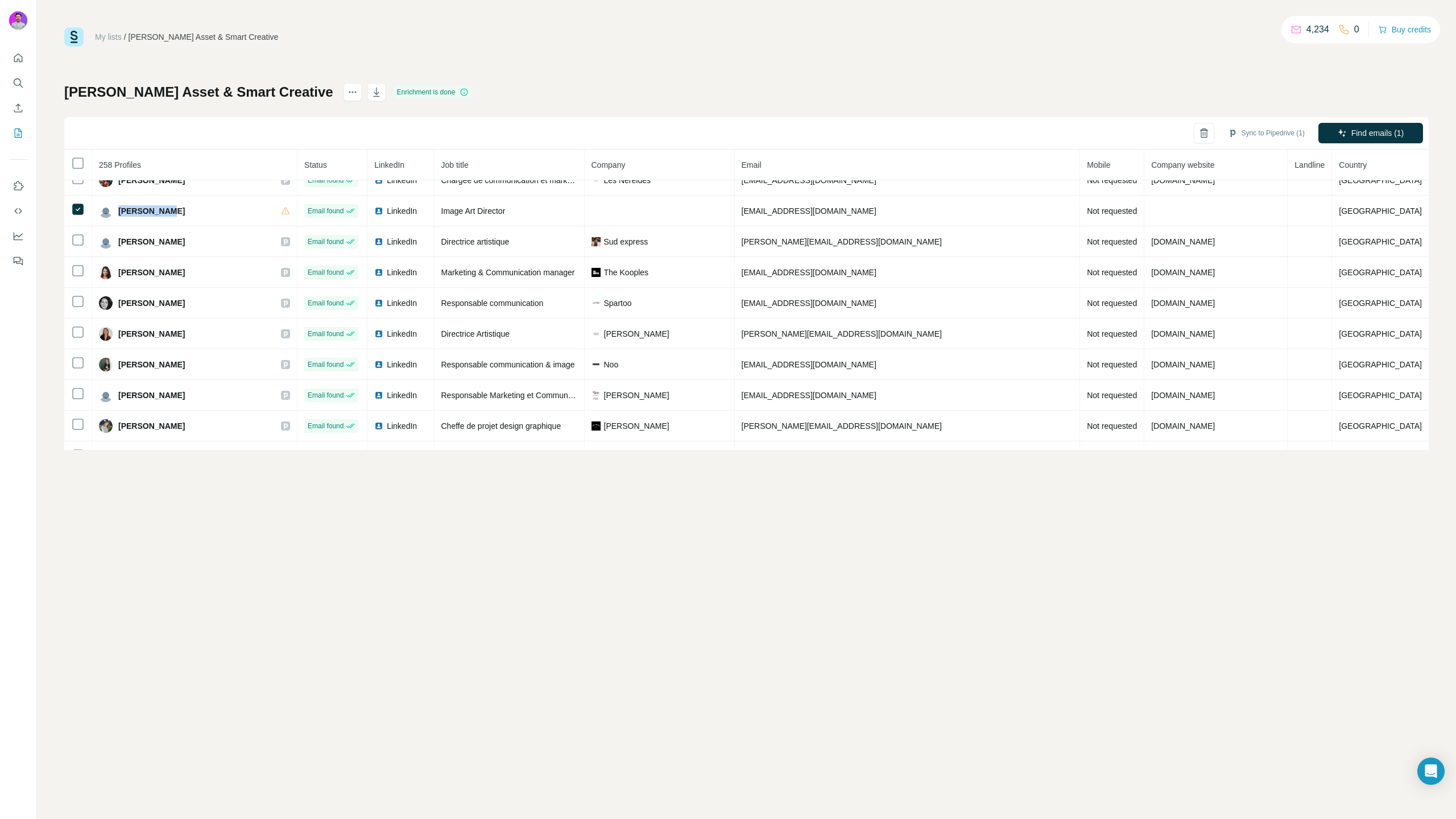
copy span "[PERSON_NAME]"
click at [1250, 268] on button "Sync to Pipedrive" at bounding box center [1245, 274] width 127 height 23
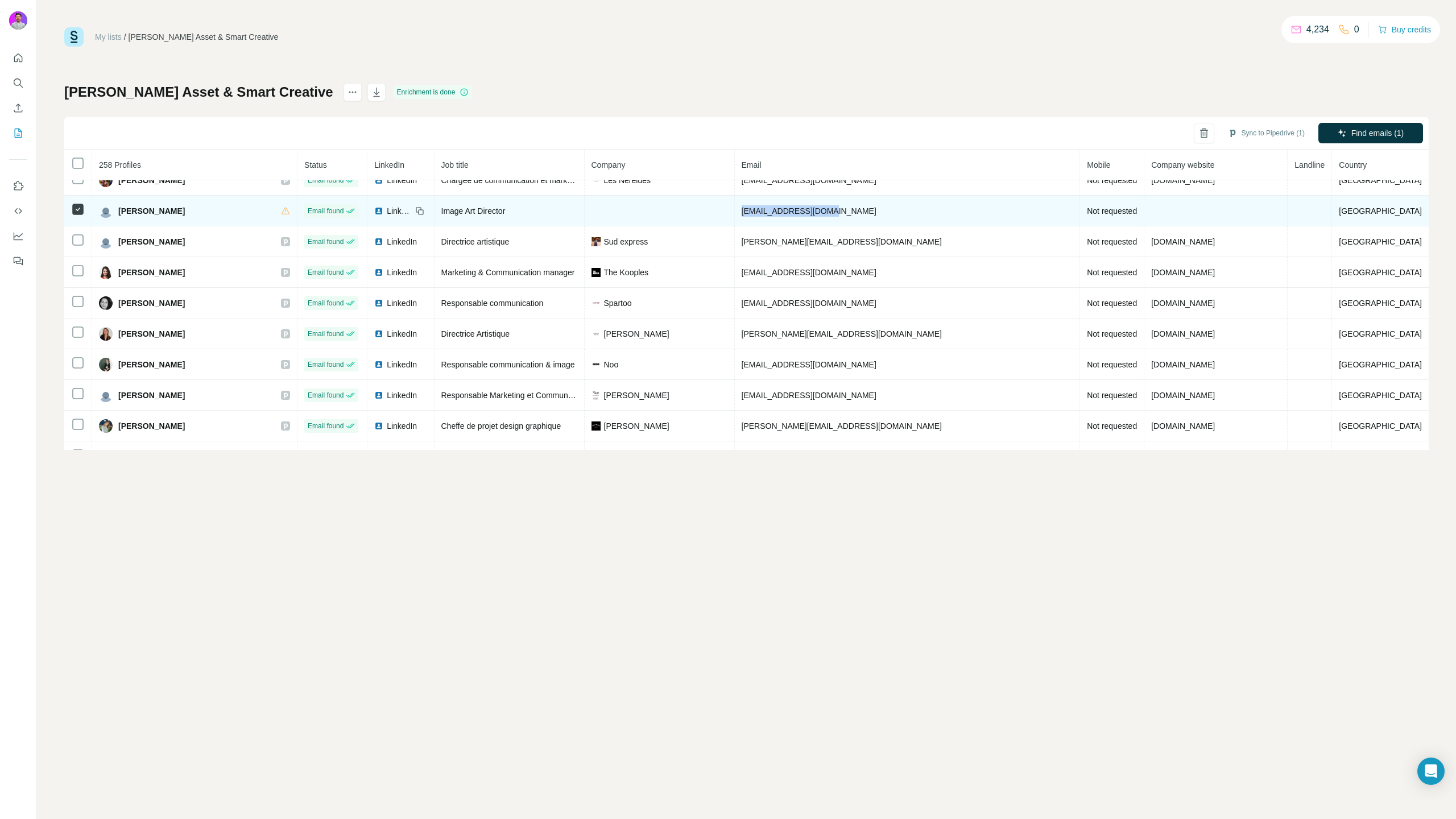
drag, startPoint x: 1007, startPoint y: 216, endPoint x: 812, endPoint y: 208, distance: 195.2
click at [812, 208] on tr "[PERSON_NAME] Email found LinkedIn Image Art Director [EMAIL_ADDRESS][DOMAIN_NA…" at bounding box center [746, 210] width 1364 height 30
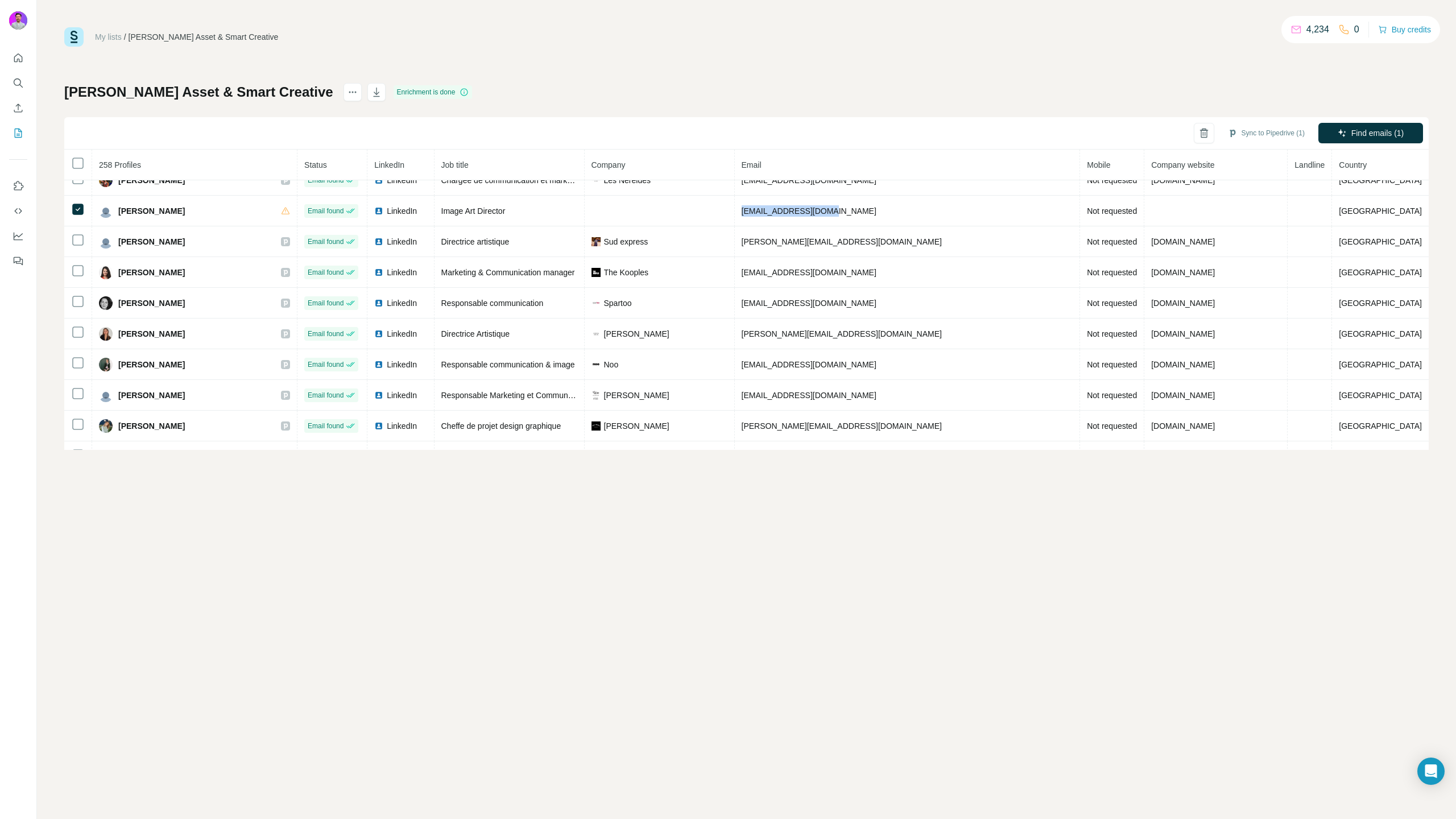
copy span "[EMAIL_ADDRESS][DOMAIN_NAME]"
drag, startPoint x: 1370, startPoint y: 133, endPoint x: 1395, endPoint y: 162, distance: 38.3
click at [1395, 162] on body "My lists / [PERSON_NAME] Asset & Smart Creative 4,234 0 Buy credits [PERSON_NAM…" at bounding box center [728, 409] width 1456 height 819
click at [1404, 179] on div "Find mobile phone" at bounding box center [1323, 190] width 191 height 28
click at [1399, 189] on div at bounding box center [1400, 191] width 20 height 11
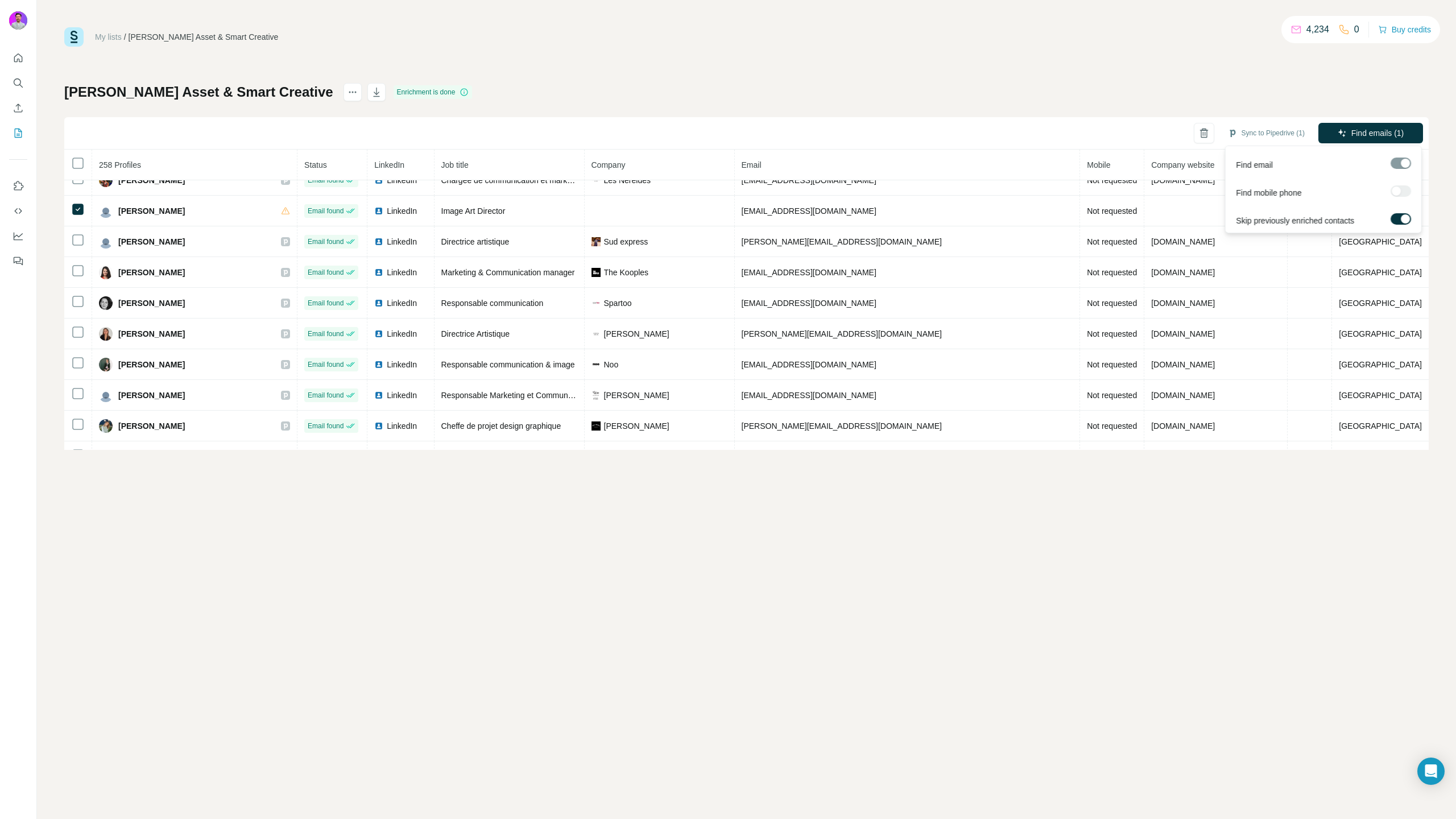
click at [1399, 191] on div at bounding box center [1400, 191] width 20 height 11
click at [1402, 221] on div at bounding box center [1406, 219] width 9 height 9
click at [1359, 125] on button "Find emails (1)" at bounding box center [1371, 133] width 105 height 20
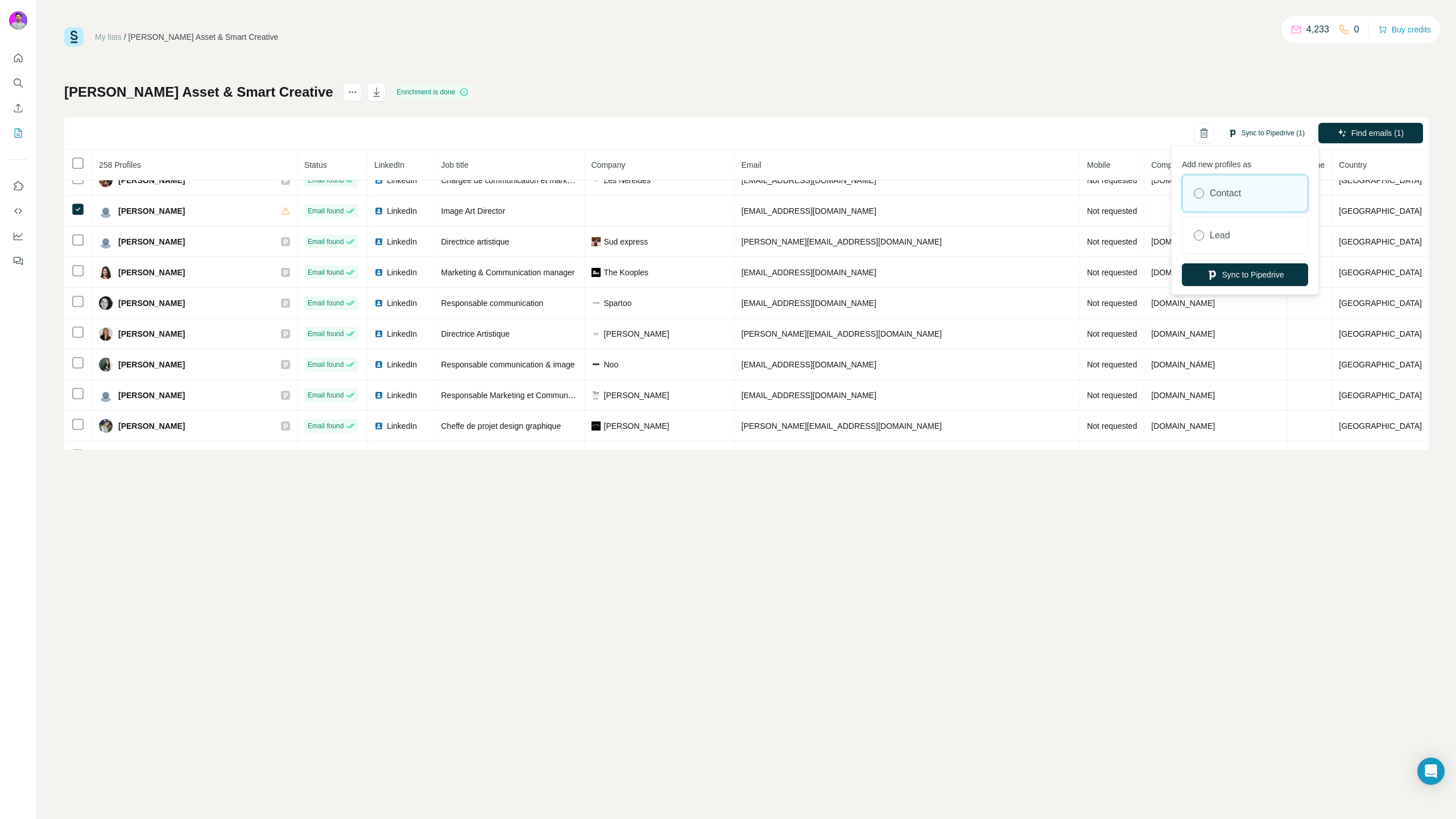
click at [1254, 132] on button "Sync to Pipedrive (1)" at bounding box center [1265, 133] width 93 height 17
click at [1226, 275] on button "Sync to Pipedrive" at bounding box center [1245, 274] width 127 height 23
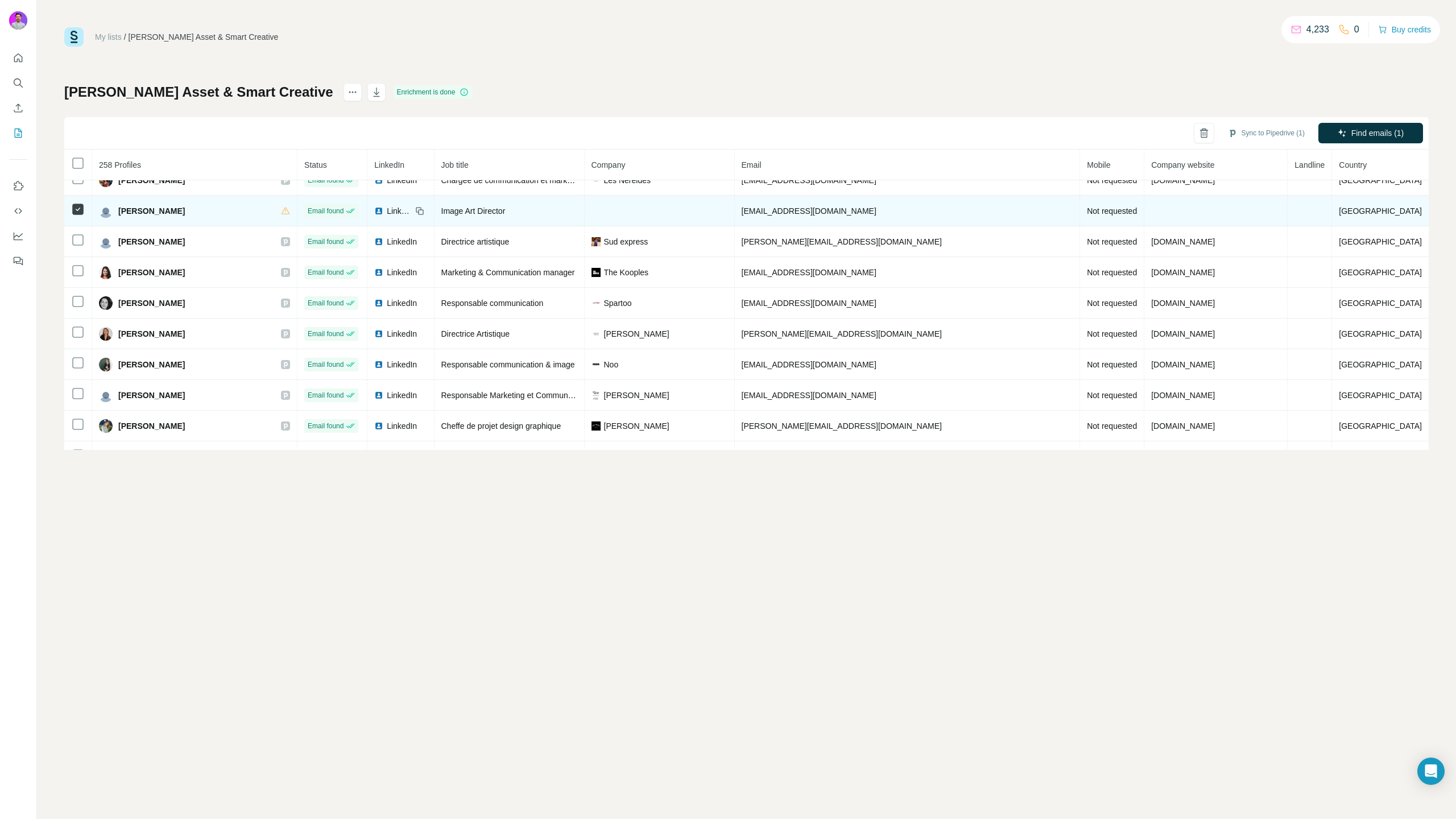
click at [877, 211] on span "[EMAIL_ADDRESS][DOMAIN_NAME]" at bounding box center [809, 211] width 135 height 9
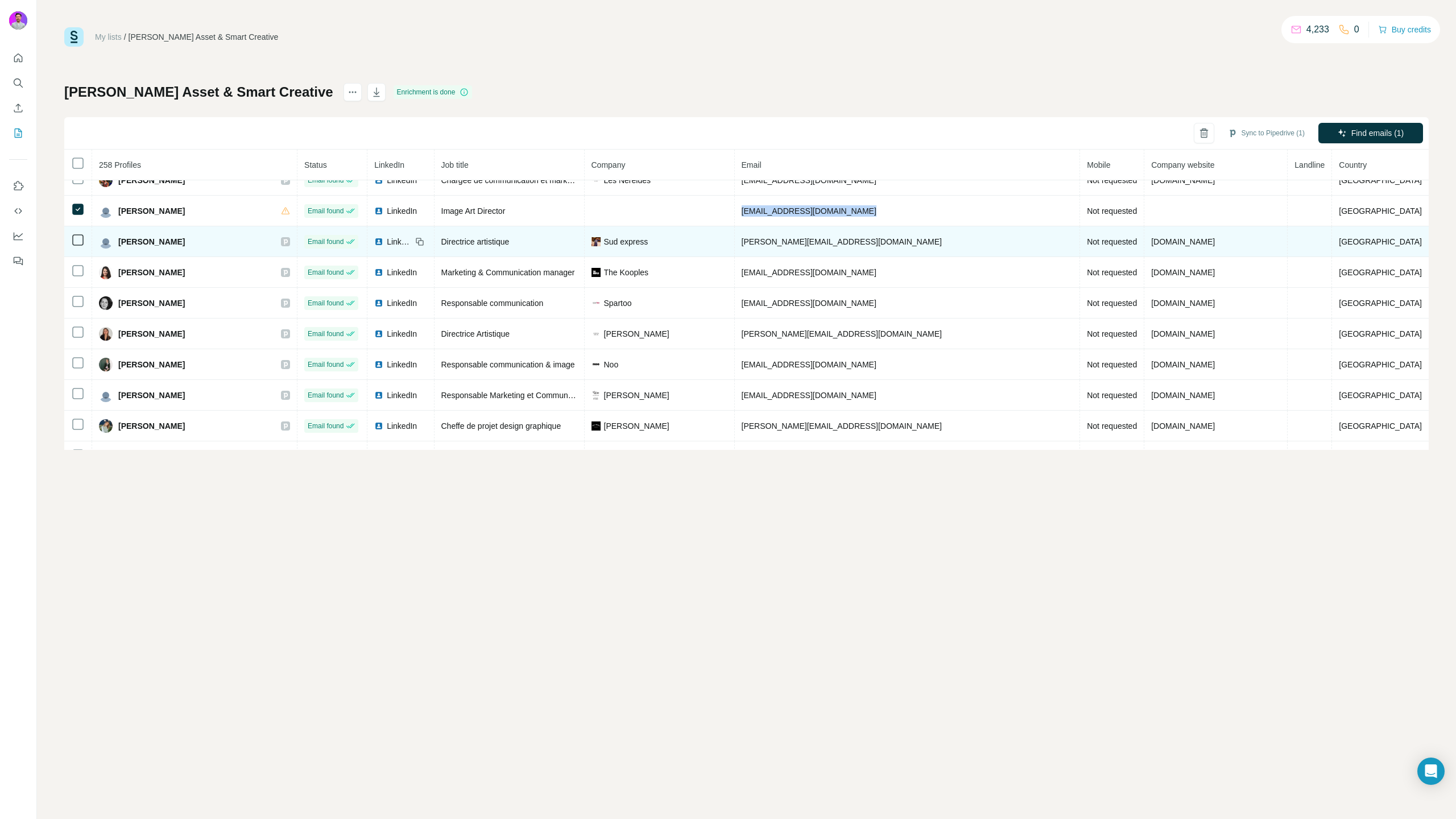
copy span "[EMAIL_ADDRESS][DOMAIN_NAME]"
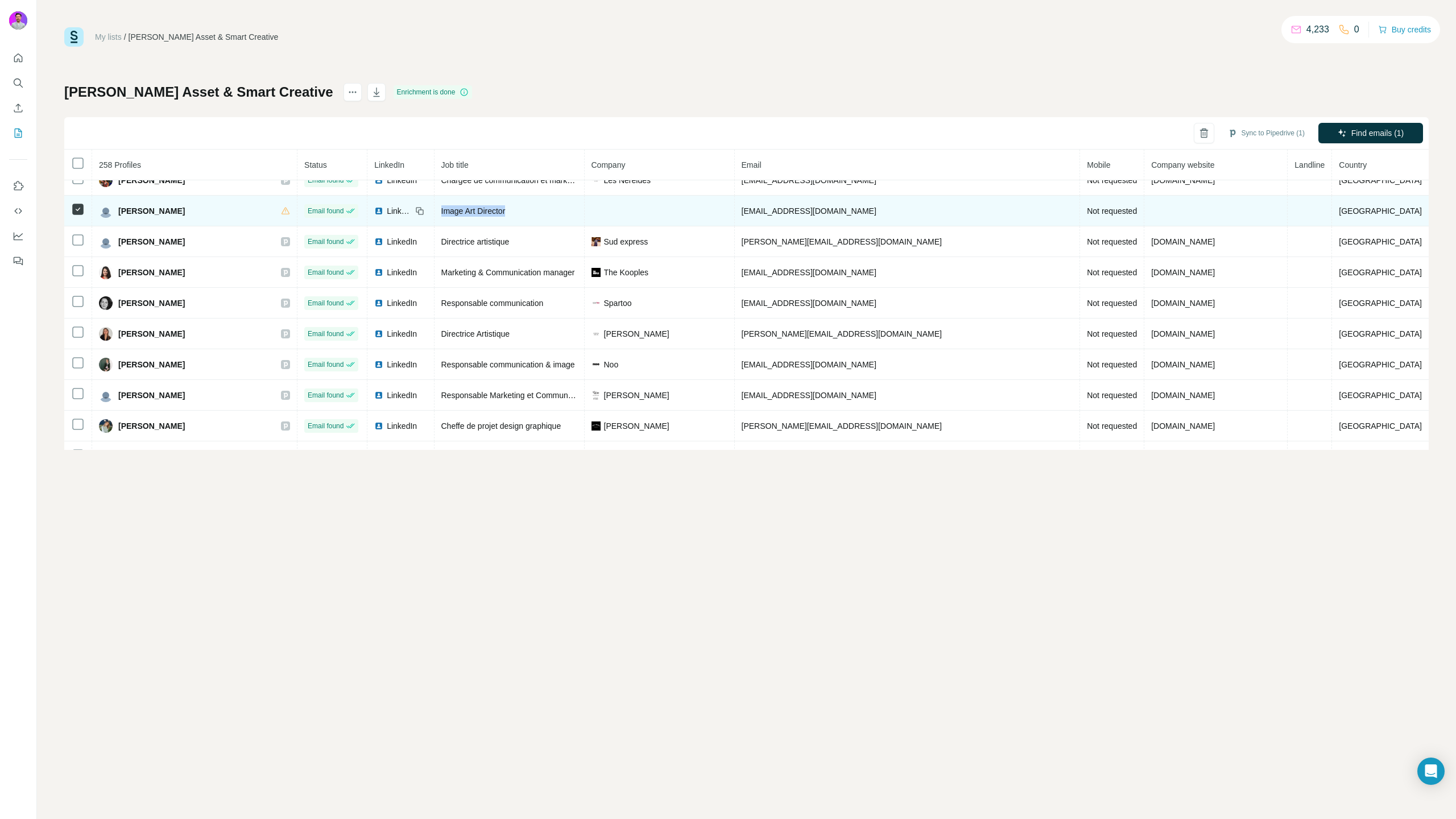
drag, startPoint x: 619, startPoint y: 212, endPoint x: 528, endPoint y: 212, distance: 91.0
click at [528, 212] on div "Image Art Director" at bounding box center [509, 211] width 136 height 11
click at [425, 212] on div "LinkedIn" at bounding box center [399, 211] width 50 height 11
click at [425, 209] on icon at bounding box center [420, 211] width 9 height 9
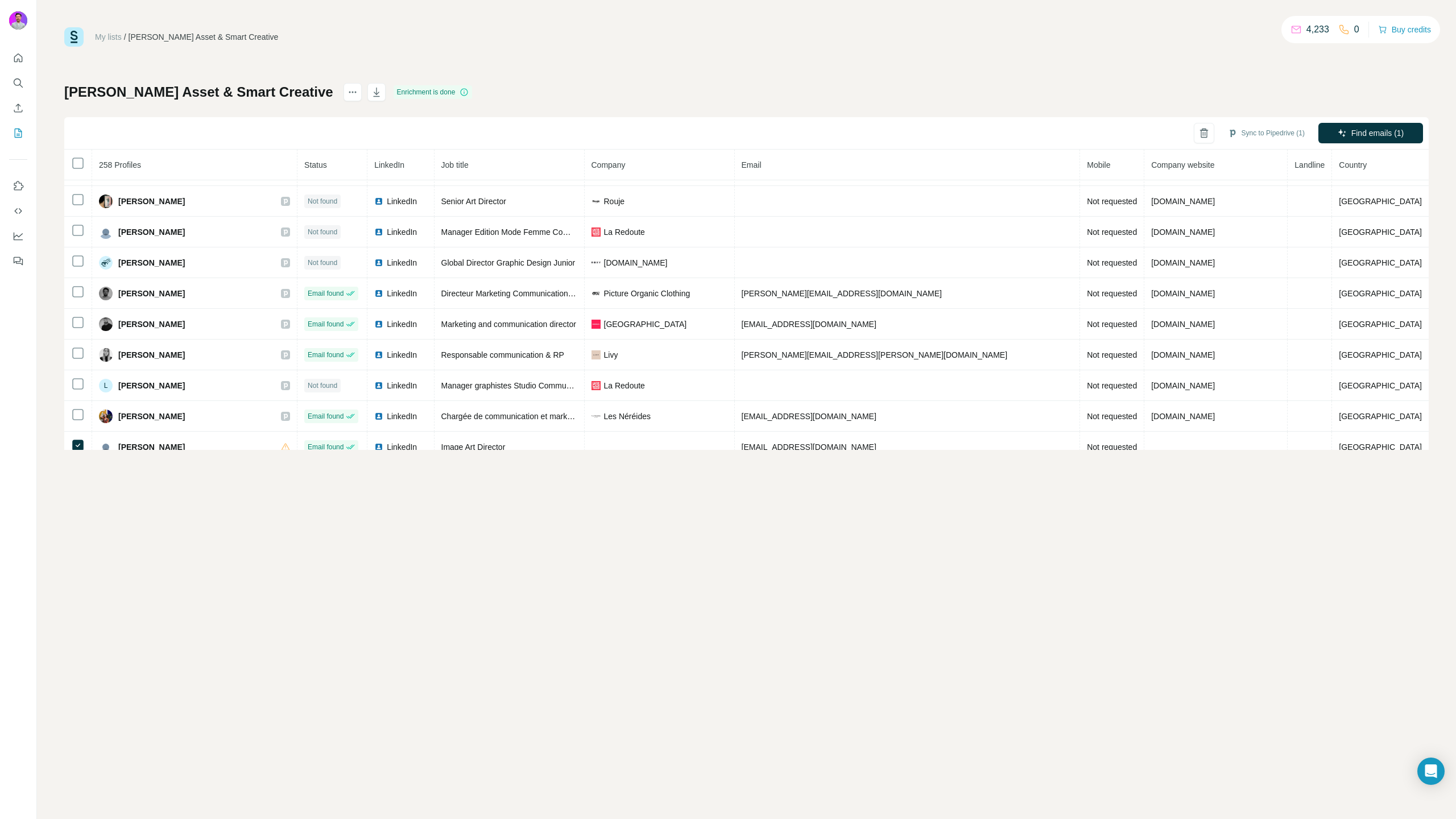
scroll to position [0, 0]
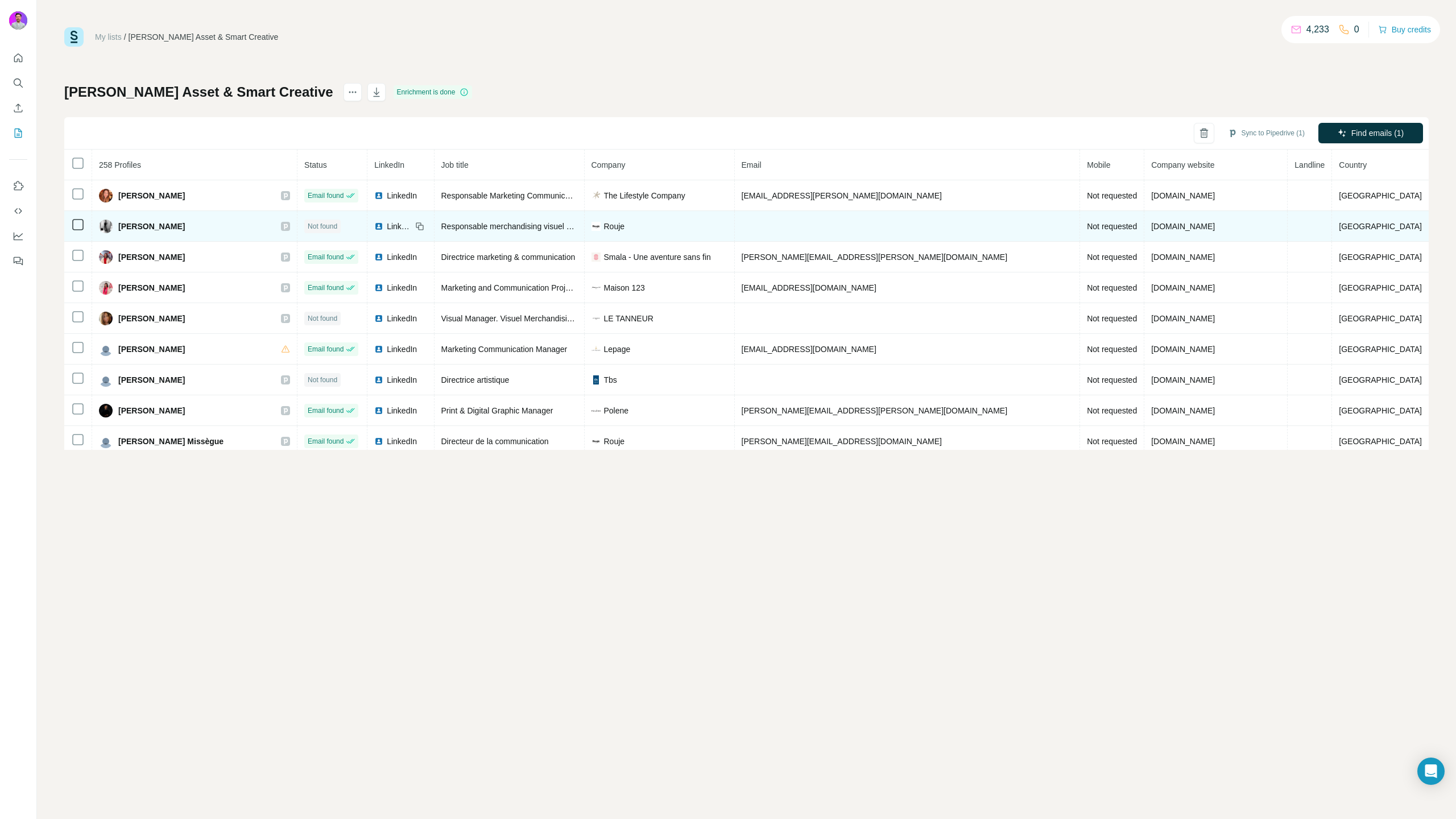
click at [434, 224] on td "LinkedIn" at bounding box center [401, 226] width 67 height 30
click at [425, 226] on icon at bounding box center [420, 227] width 9 height 9
click at [412, 224] on span "LinkedIn" at bounding box center [399, 227] width 25 height 11
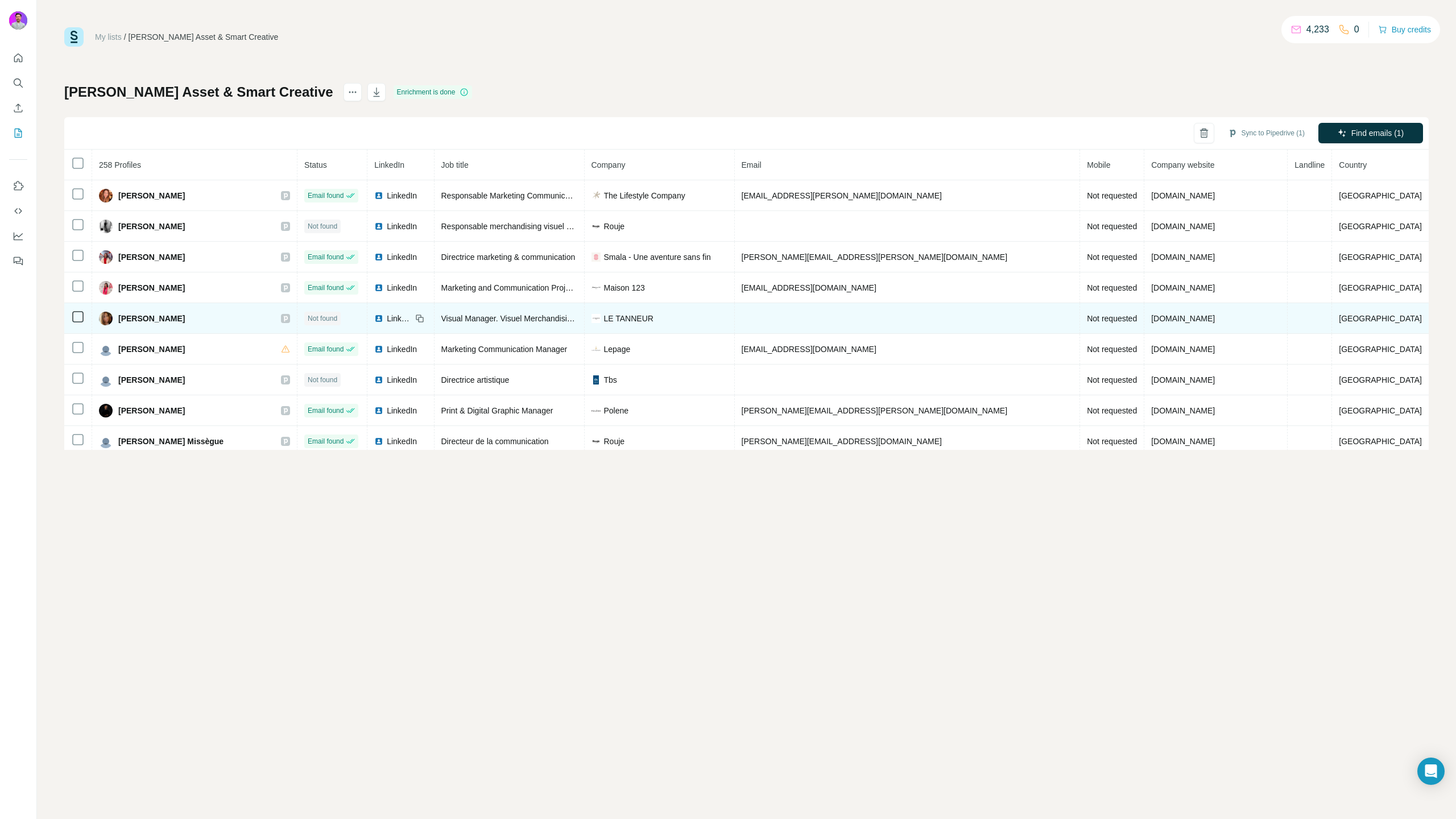
click at [425, 320] on icon at bounding box center [420, 318] width 9 height 9
click at [297, 317] on td "[PERSON_NAME]" at bounding box center [194, 318] width 205 height 30
click at [289, 318] on icon at bounding box center [285, 318] width 6 height 9
click at [412, 318] on span "LinkedIn" at bounding box center [399, 318] width 25 height 11
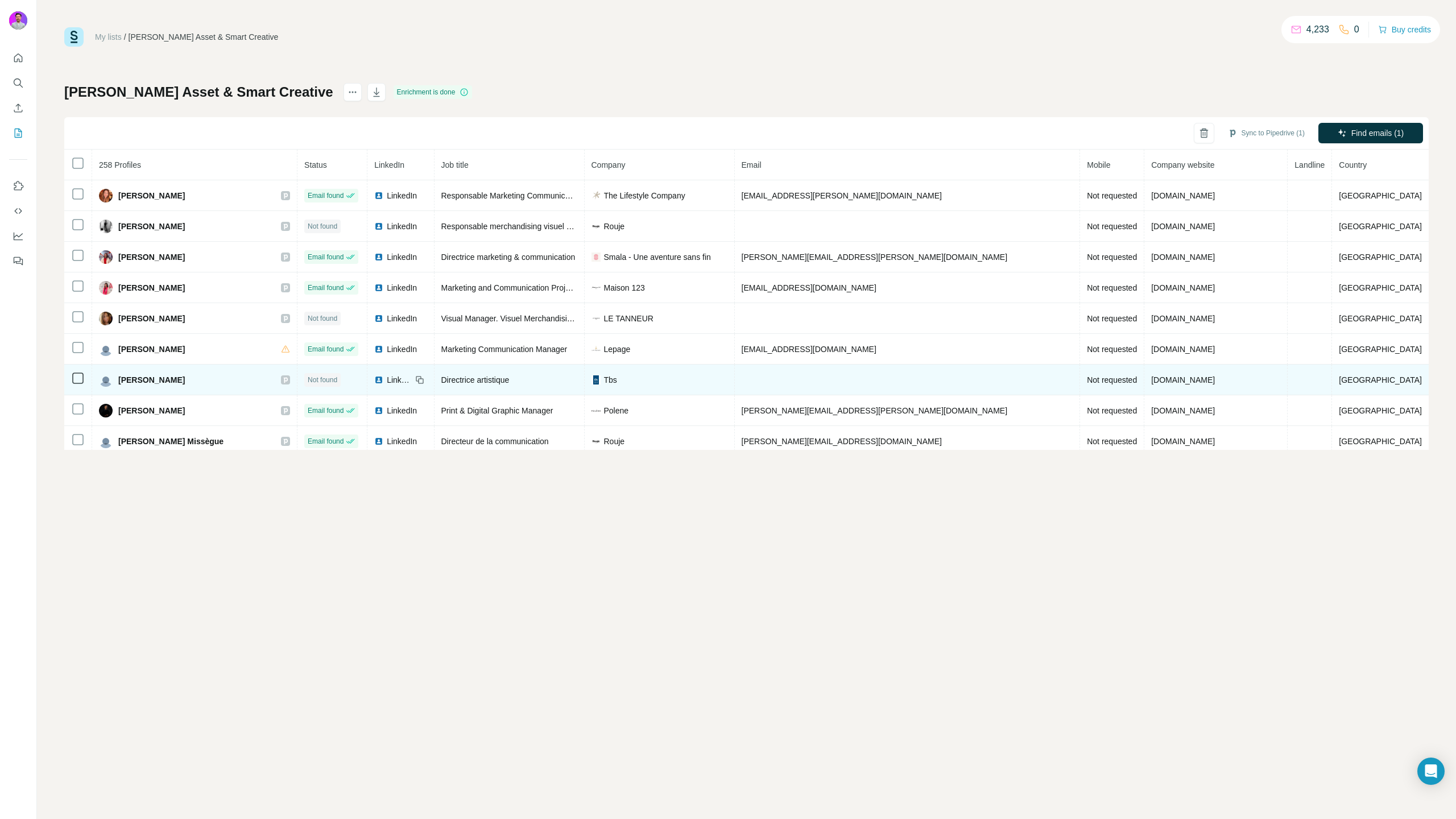
click at [289, 379] on icon at bounding box center [285, 380] width 6 height 9
click at [552, 387] on td "Directrice artistique" at bounding box center [510, 380] width 150 height 30
click at [434, 381] on td "LinkedIn" at bounding box center [401, 380] width 67 height 30
click at [425, 381] on icon at bounding box center [420, 380] width 9 height 9
click at [412, 380] on span "LinkedIn" at bounding box center [399, 380] width 25 height 11
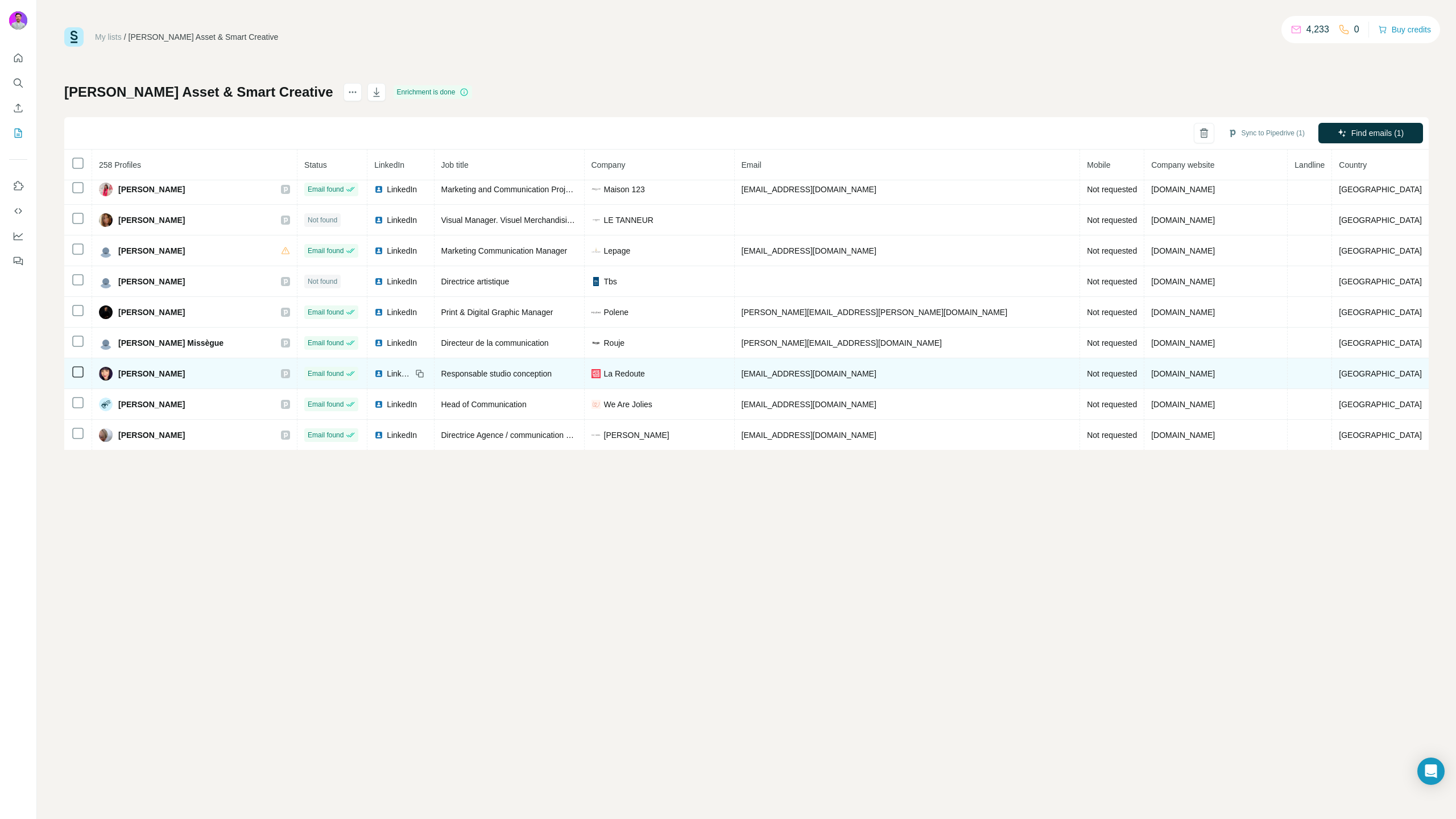
scroll to position [314, 0]
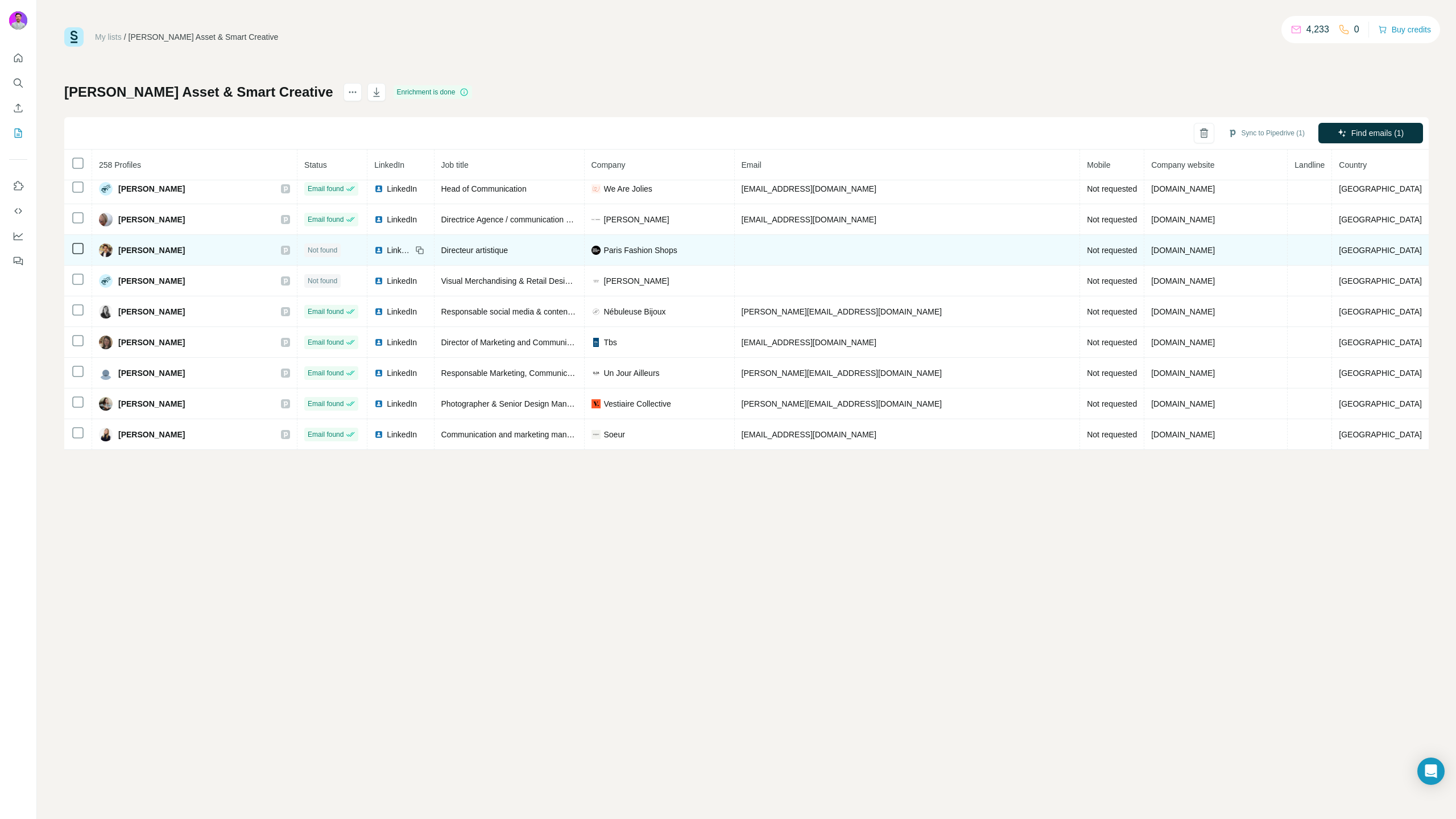
click at [412, 250] on span "LinkedIn" at bounding box center [399, 250] width 25 height 11
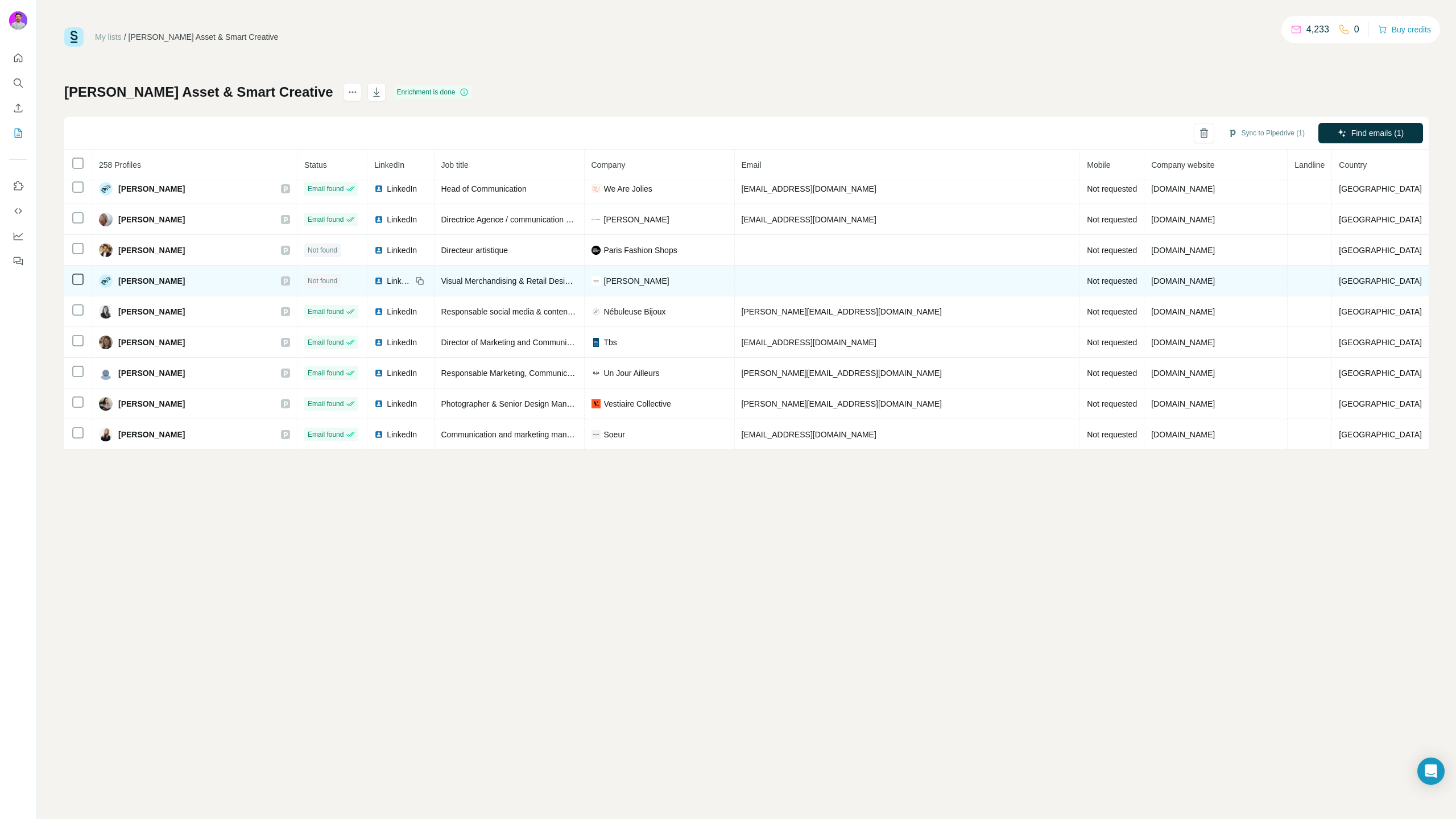
click at [434, 271] on td "LinkedIn" at bounding box center [401, 281] width 67 height 30
click at [412, 275] on span "LinkedIn" at bounding box center [399, 281] width 25 height 11
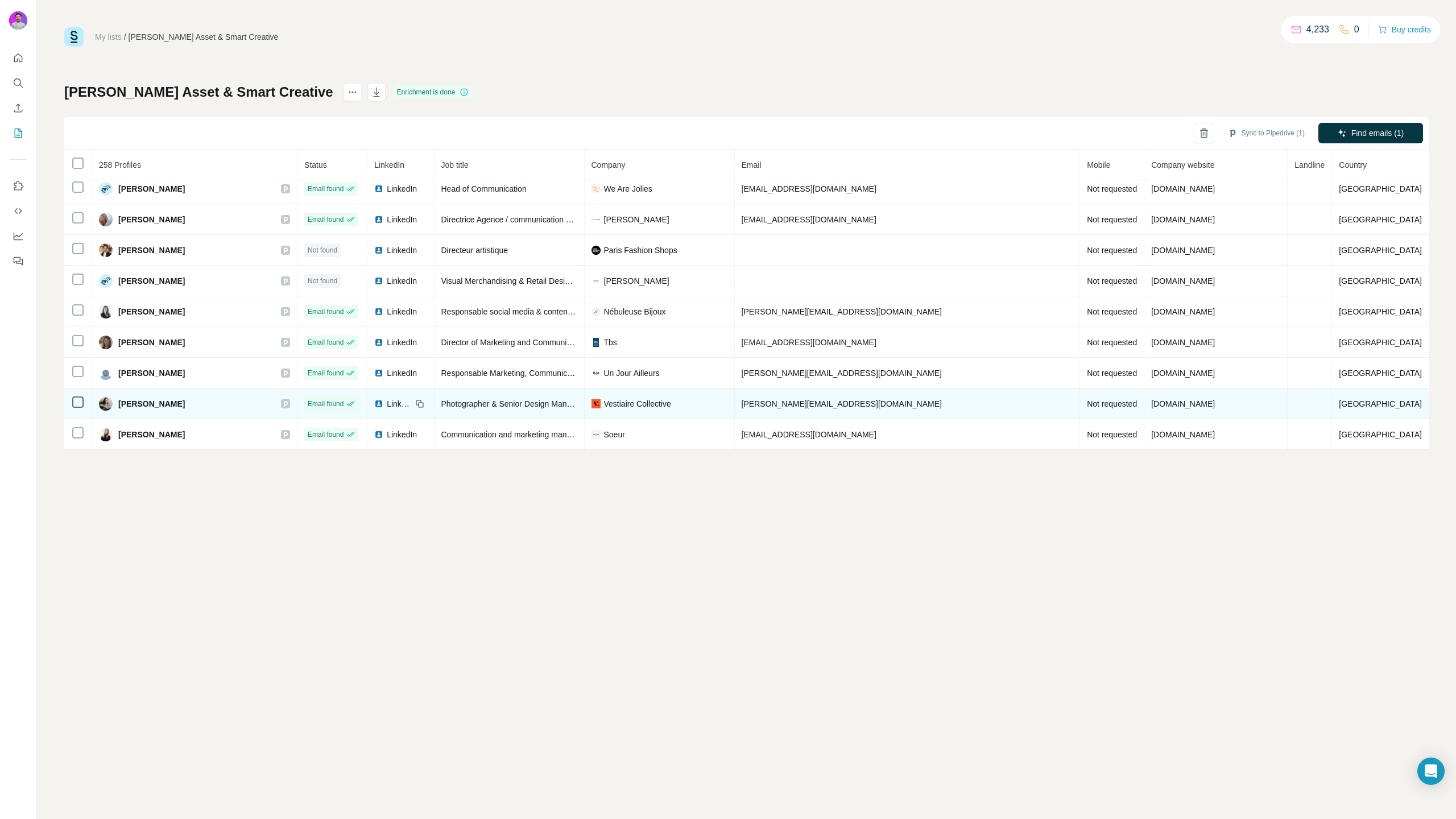
scroll to position [526, 0]
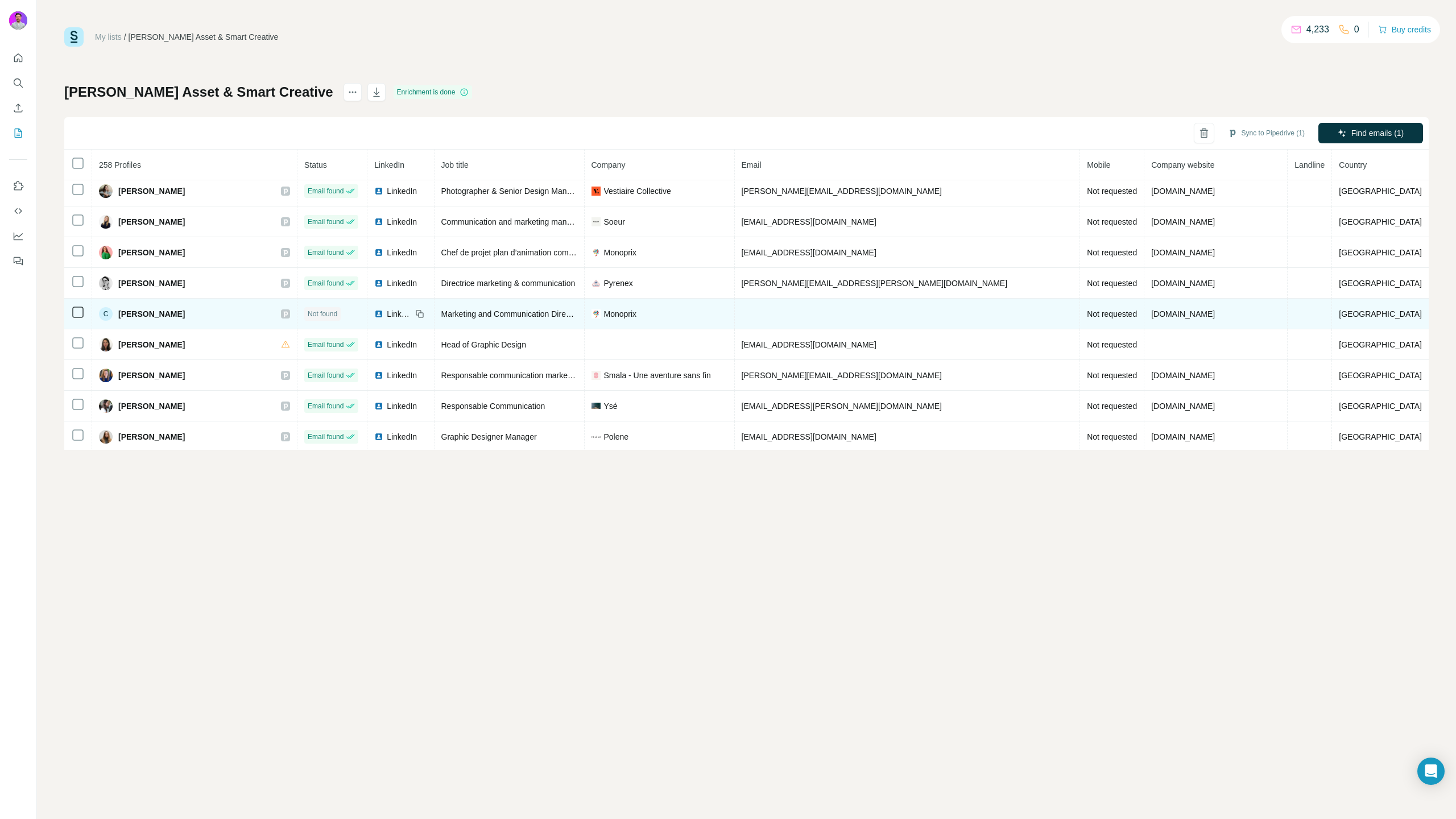
click at [290, 313] on div at bounding box center [285, 314] width 9 height 9
click at [425, 313] on div "LinkedIn" at bounding box center [399, 314] width 50 height 11
click at [424, 313] on icon at bounding box center [421, 315] width 6 height 6
click at [412, 313] on span "LinkedIn" at bounding box center [399, 314] width 25 height 11
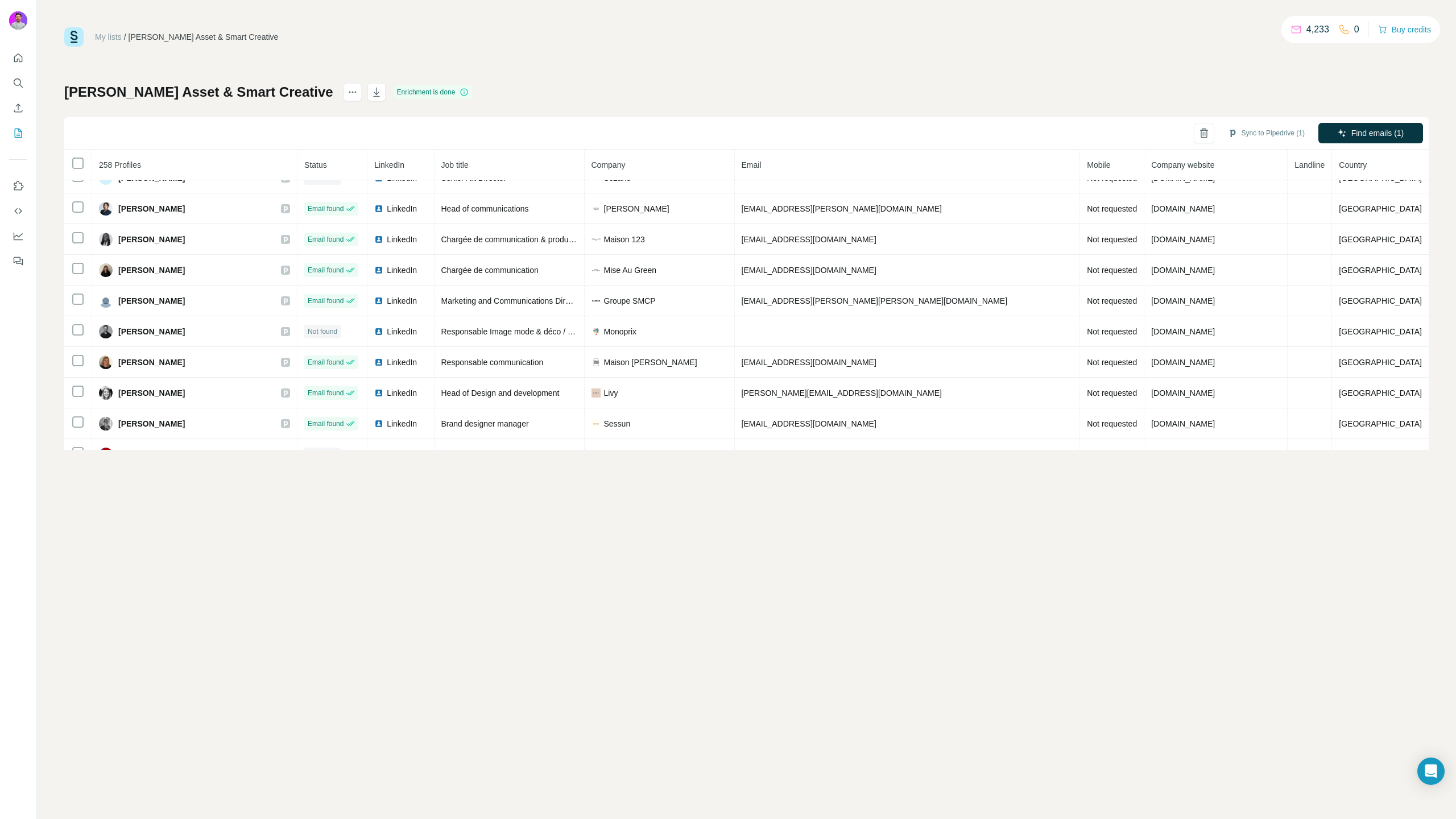
scroll to position [856, 0]
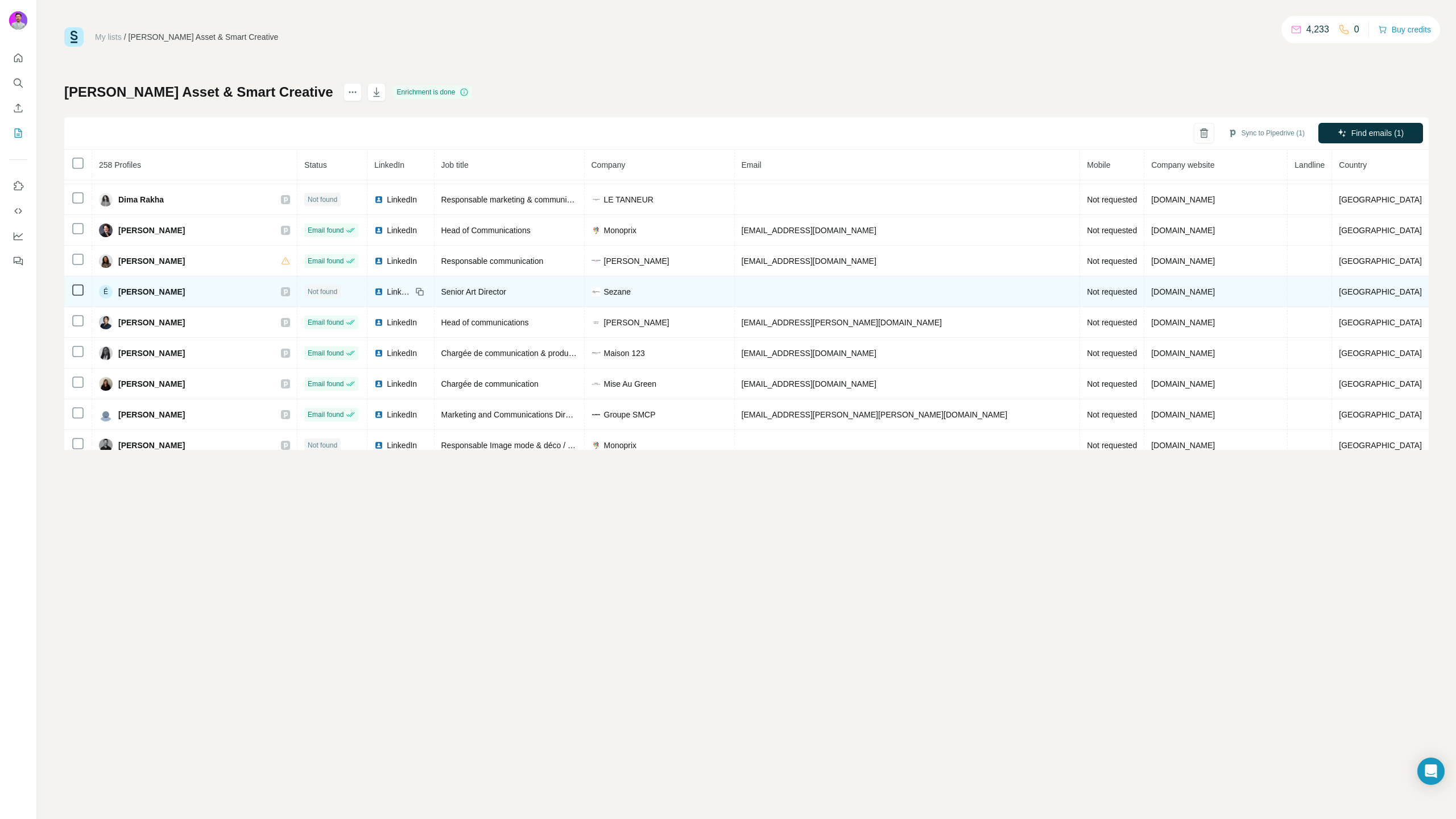
click at [412, 294] on span "LinkedIn" at bounding box center [399, 292] width 25 height 11
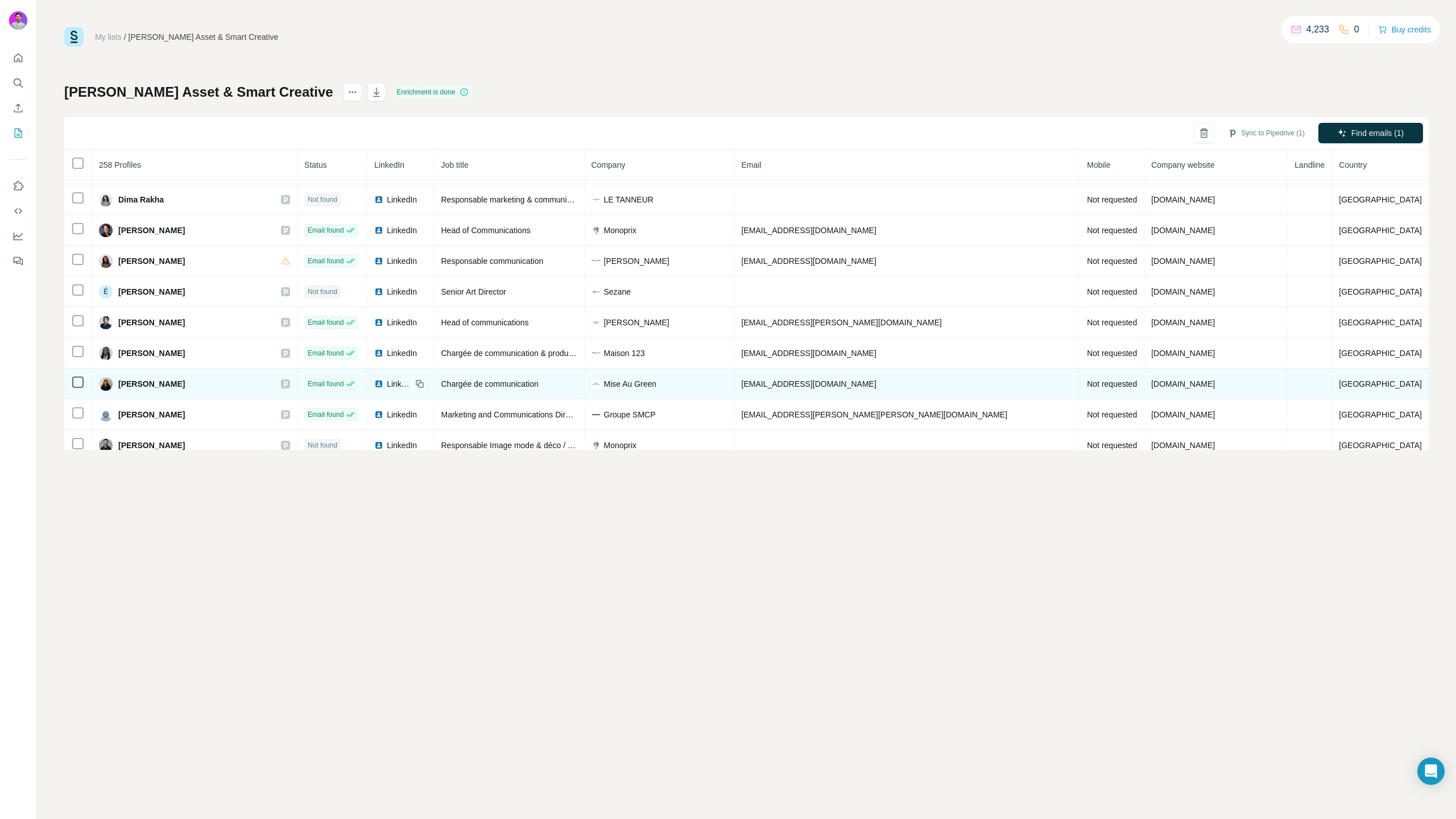
scroll to position [1064, 0]
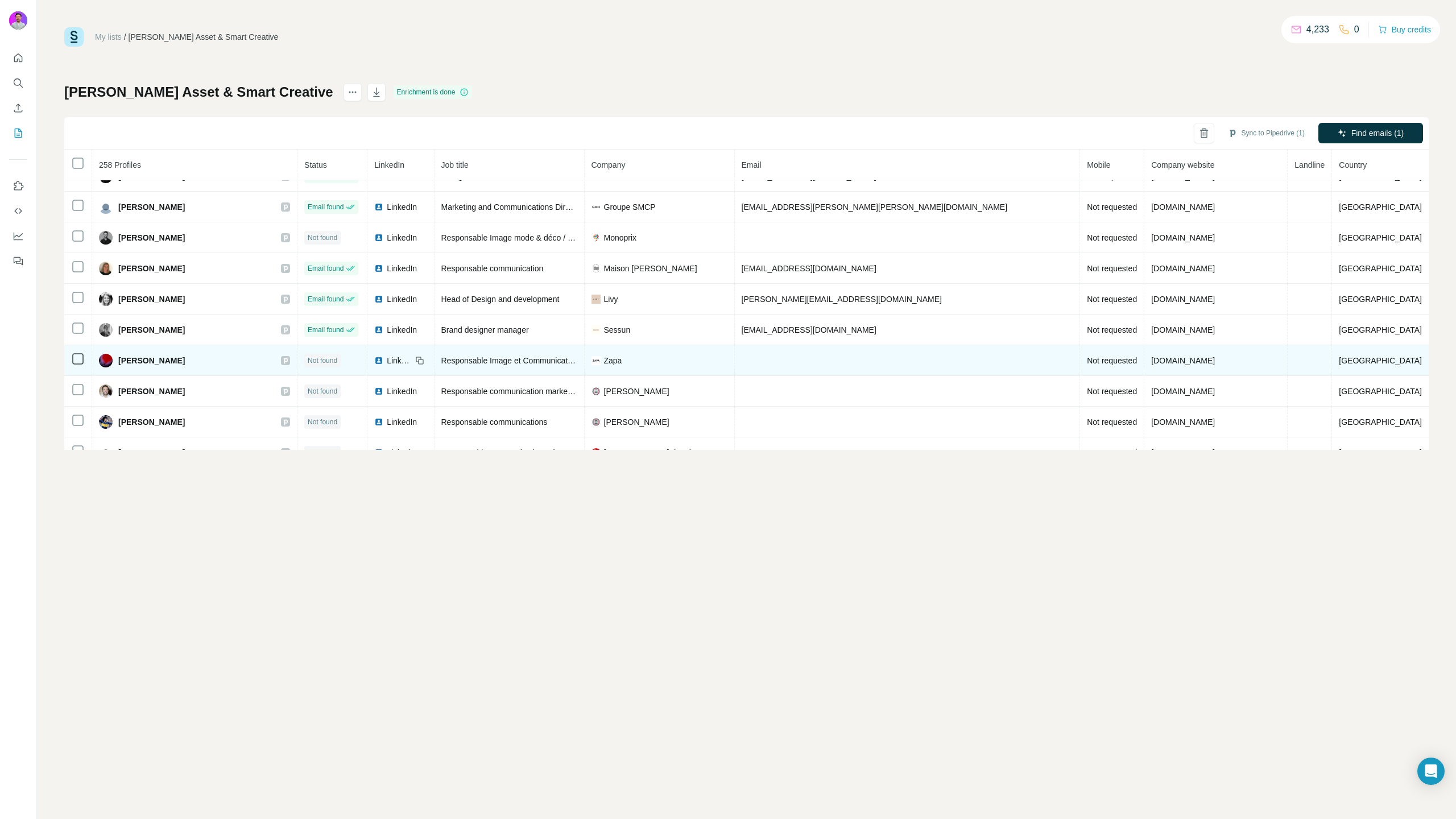
click at [412, 360] on span "LinkedIn" at bounding box center [399, 360] width 25 height 11
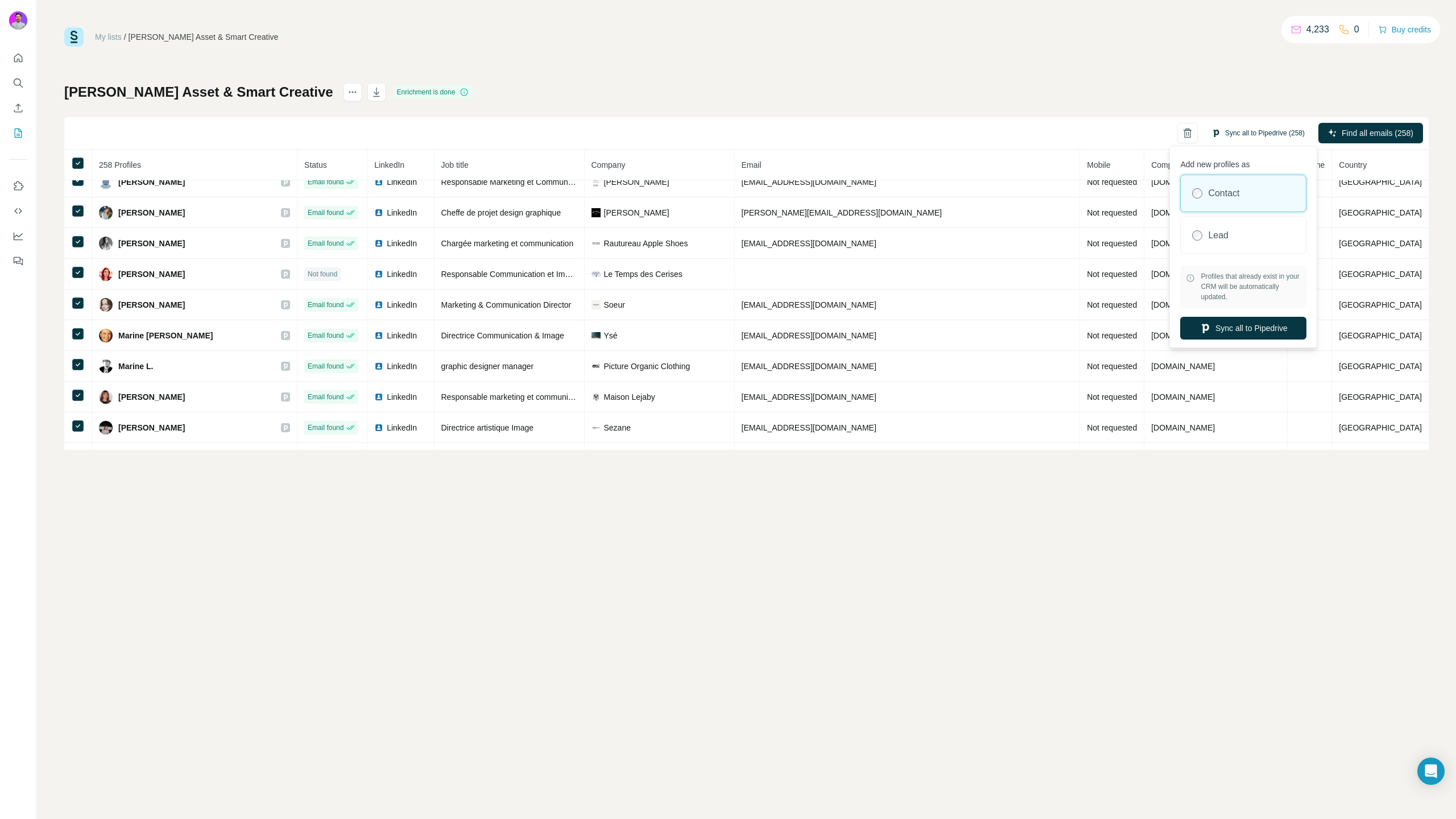
scroll to position [0, 0]
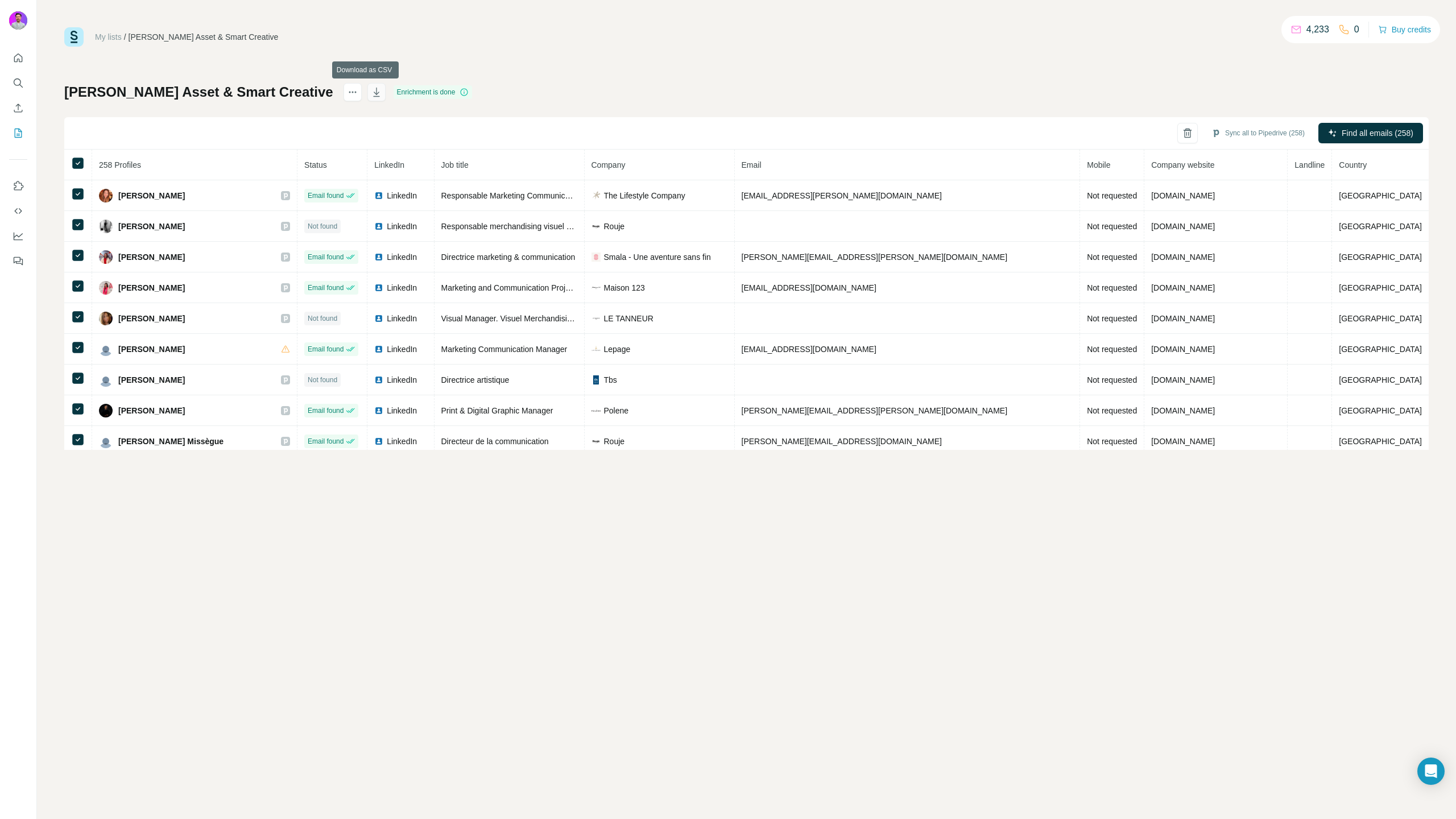
click at [370, 95] on icon "button" at bounding box center [376, 92] width 11 height 11
